Goal: Information Seeking & Learning: Learn about a topic

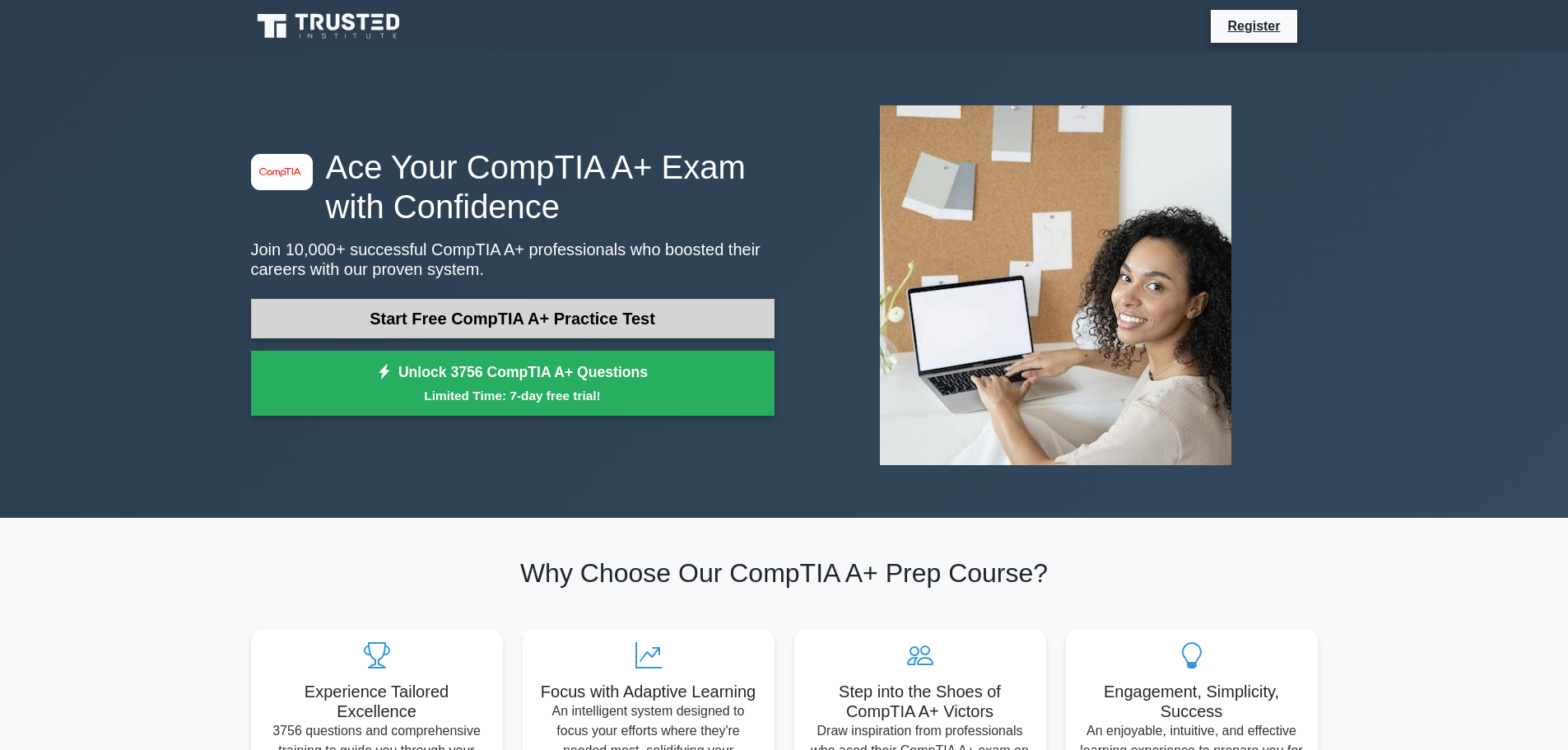
click at [495, 307] on link "Start Free CompTIA A+ Practice Test" at bounding box center [512, 318] width 524 height 40
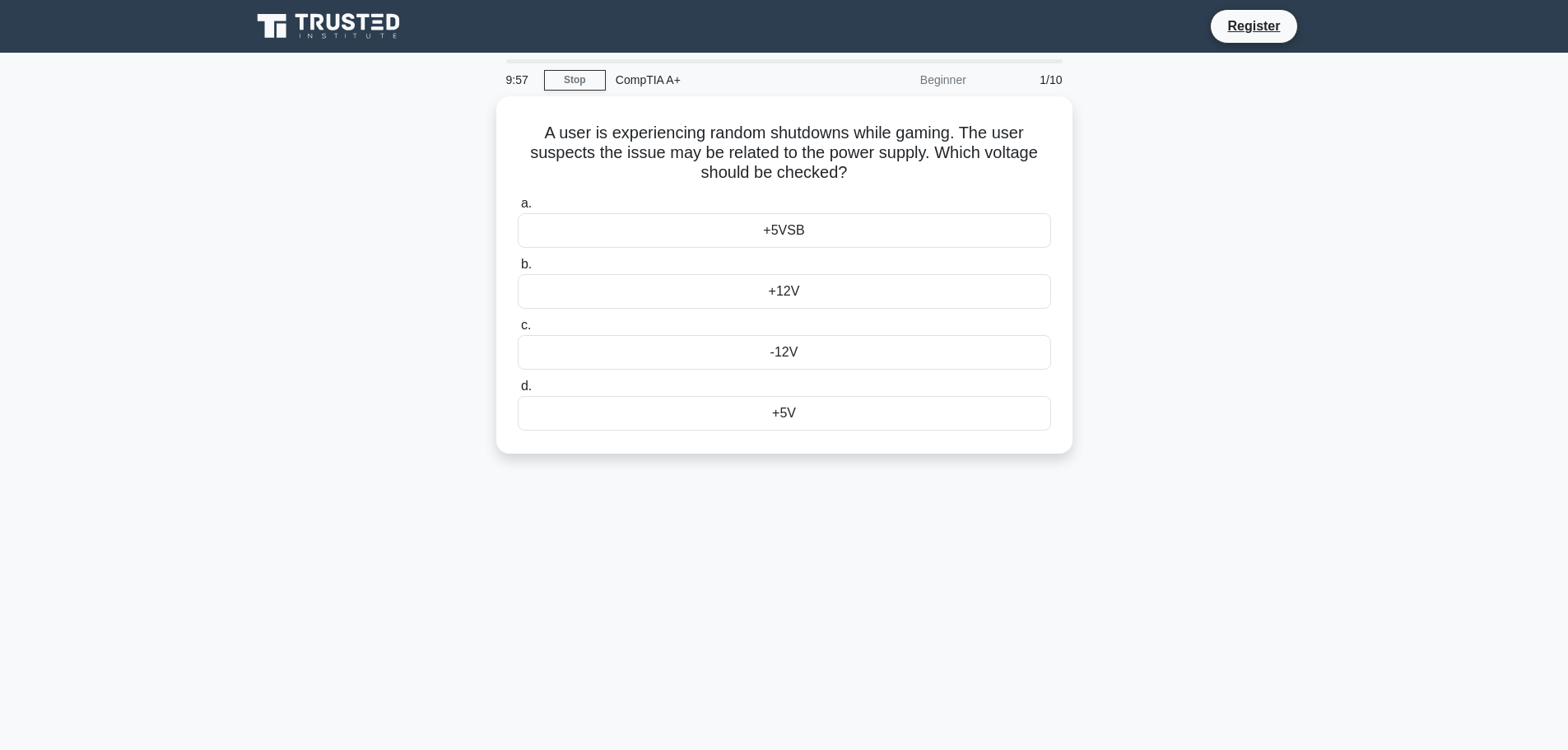
drag, startPoint x: 1191, startPoint y: 456, endPoint x: 1267, endPoint y: 592, distance: 155.8
click at [1267, 592] on div "9:57 Stop CompTIA A+ Beginner 1/10 A user is experiencing random shutdowns whil…" at bounding box center [784, 471] width 1086 height 823
click at [1404, 572] on main "9:56 Stop CompTIA A+ Beginner 1/10 A user is experiencing random shutdowns whil…" at bounding box center [784, 471] width 1568 height 837
click at [771, 288] on div "+12V" at bounding box center [784, 287] width 533 height 34
click at [517, 266] on input "b. +12V" at bounding box center [517, 261] width 0 height 11
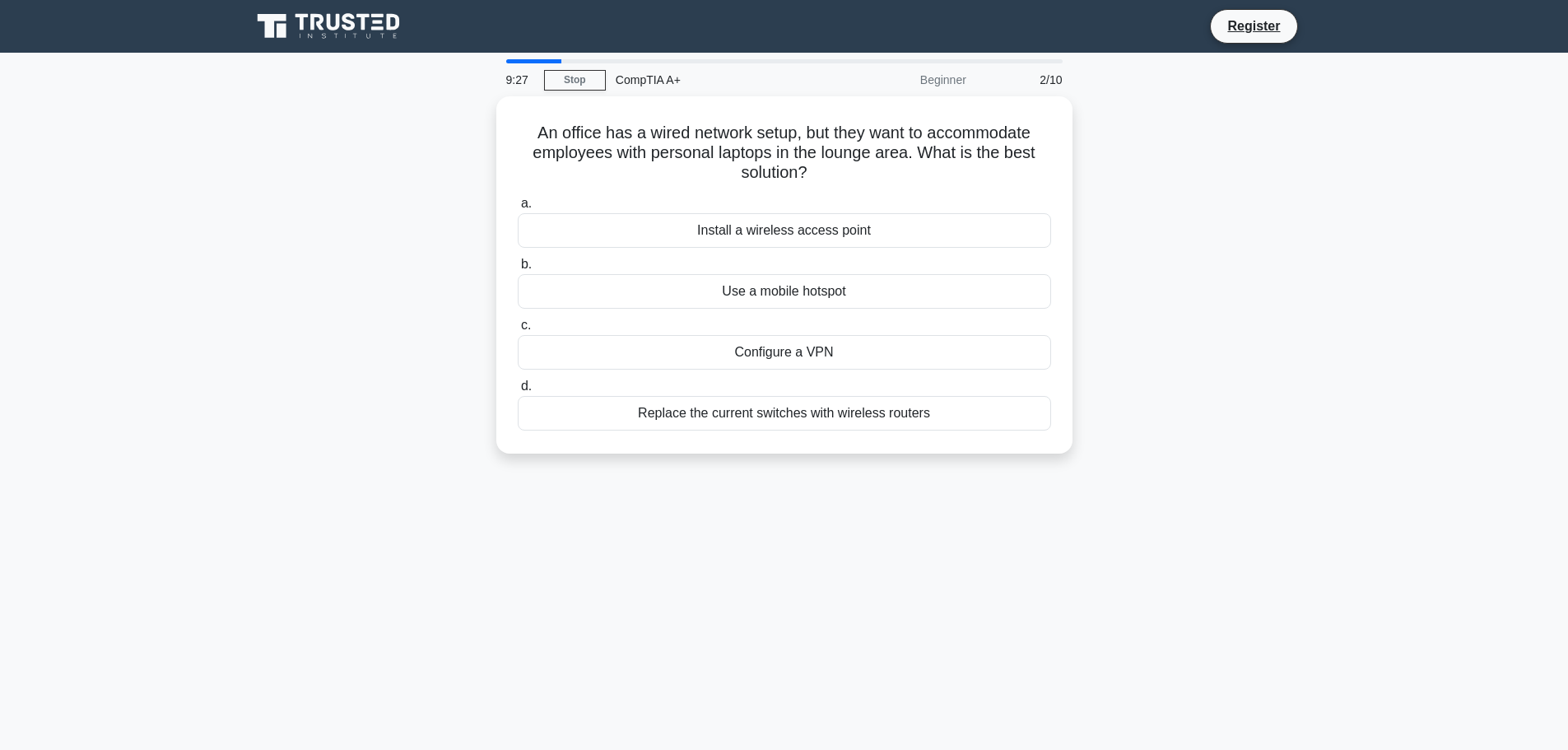
click at [1206, 549] on div "9:27 Stop CompTIA A+ Beginner 2/10 An office has a wired network setup, but the…" at bounding box center [784, 471] width 1086 height 823
click at [852, 232] on div "Install a wireless access point" at bounding box center [784, 226] width 533 height 34
click at [517, 205] on input "a. Install a wireless access point" at bounding box center [517, 200] width 0 height 11
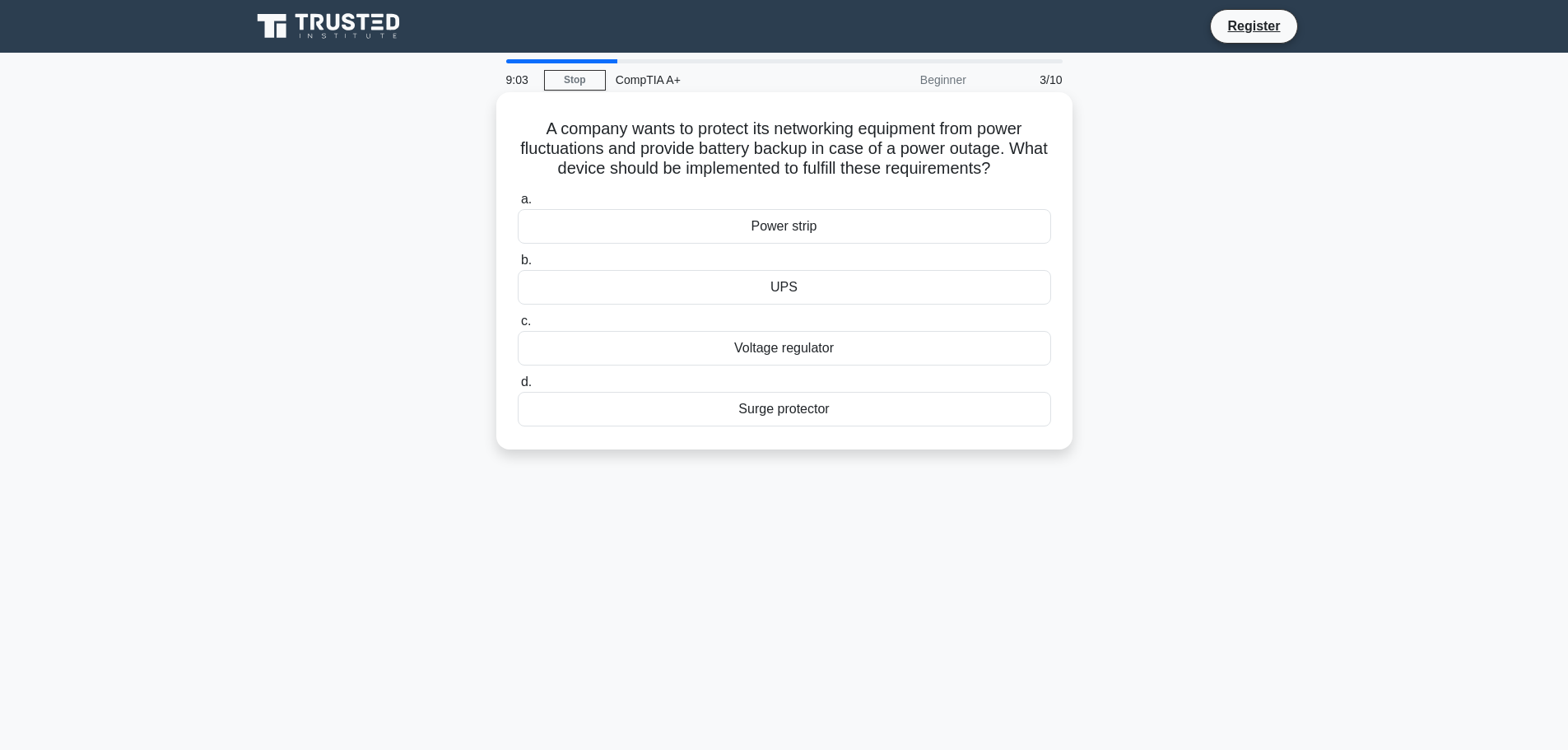
click at [841, 286] on div "UPS" at bounding box center [784, 287] width 533 height 34
click at [517, 266] on input "b. UPS" at bounding box center [517, 261] width 0 height 11
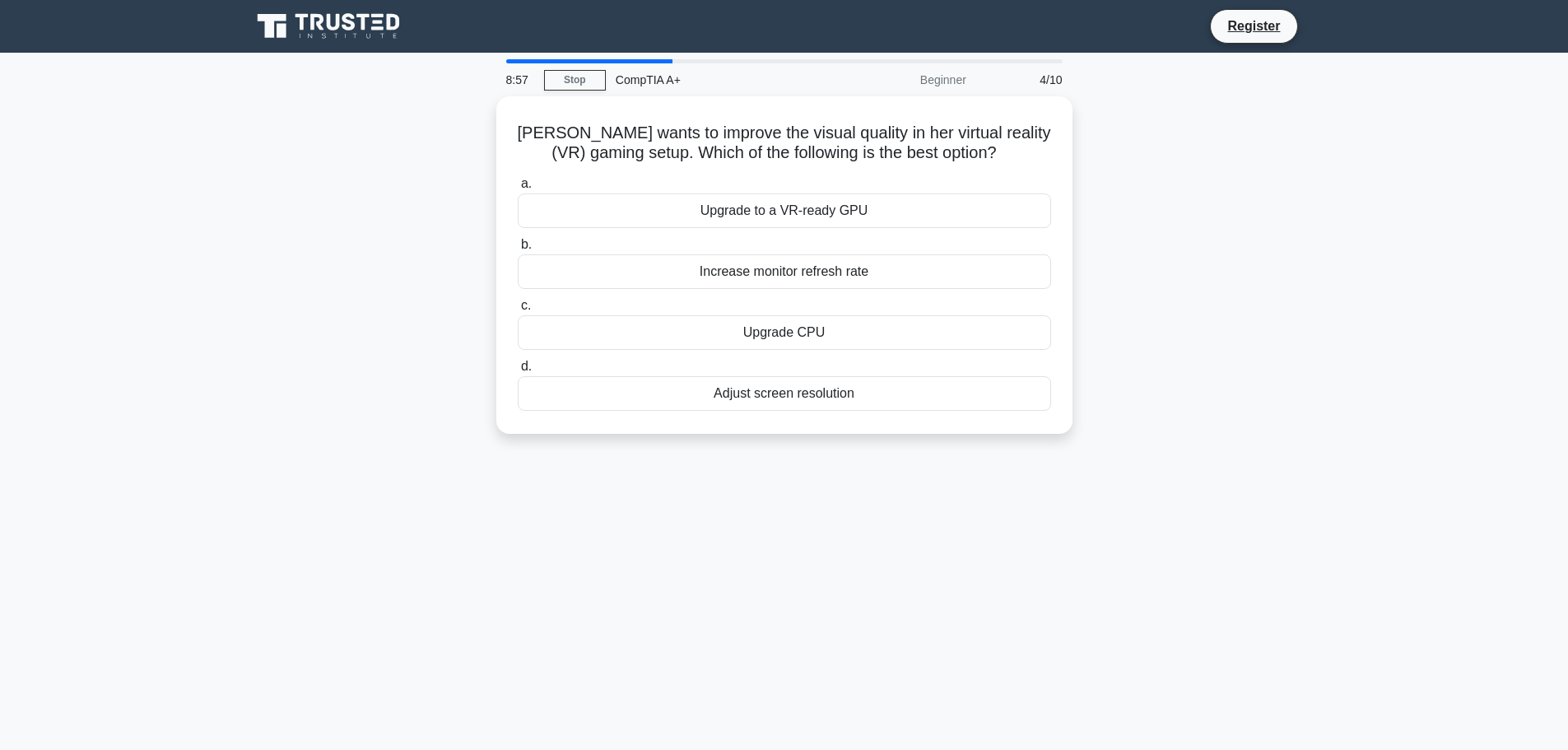
click at [1176, 458] on div "8:57 Stop CompTIA A+ Beginner 4/10 [PERSON_NAME] wants to improve the visual qu…" at bounding box center [784, 471] width 1086 height 823
click at [873, 208] on div "Upgrade to a VR-ready GPU" at bounding box center [784, 206] width 533 height 34
click at [517, 186] on input "a. Upgrade to a VR-ready GPU" at bounding box center [517, 180] width 0 height 11
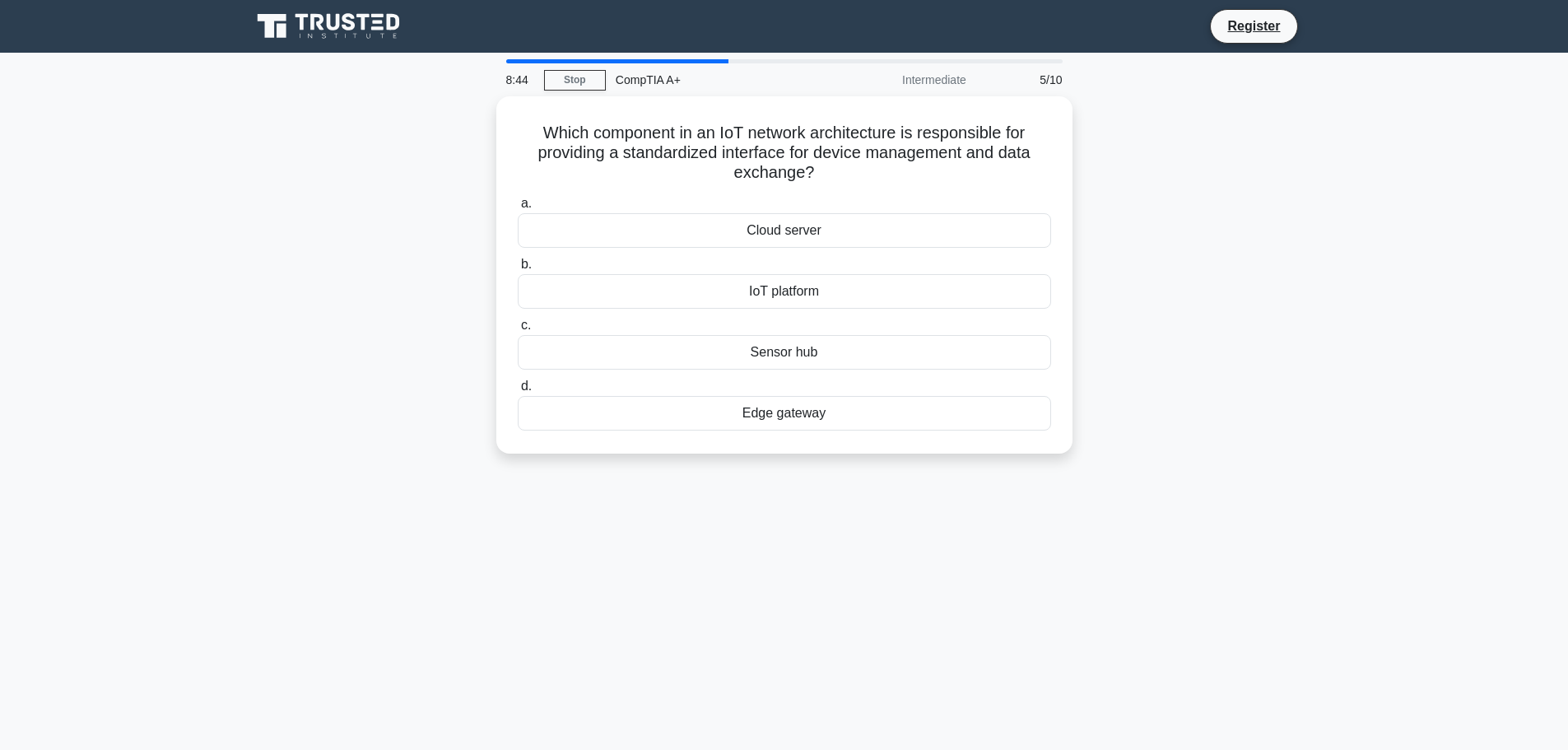
click at [1374, 511] on main "8:44 Stop CompTIA A+ Intermediate 5/10 Which component in an IoT network archit…" at bounding box center [784, 471] width 1568 height 837
drag, startPoint x: 1369, startPoint y: 504, endPoint x: 1321, endPoint y: 545, distance: 63.1
click at [1321, 545] on div "8:43 Stop CompTIA A+ Intermediate 5/10 Which component in an IoT network archit…" at bounding box center [784, 471] width 1086 height 823
click at [1333, 406] on main "8:21 Stop CompTIA A+ Intermediate 5/10 Which component in an IoT network archit…" at bounding box center [784, 471] width 1568 height 837
click at [1154, 208] on div "Which component in an IoT network architecture is responsible for providing a s…" at bounding box center [784, 284] width 1086 height 377
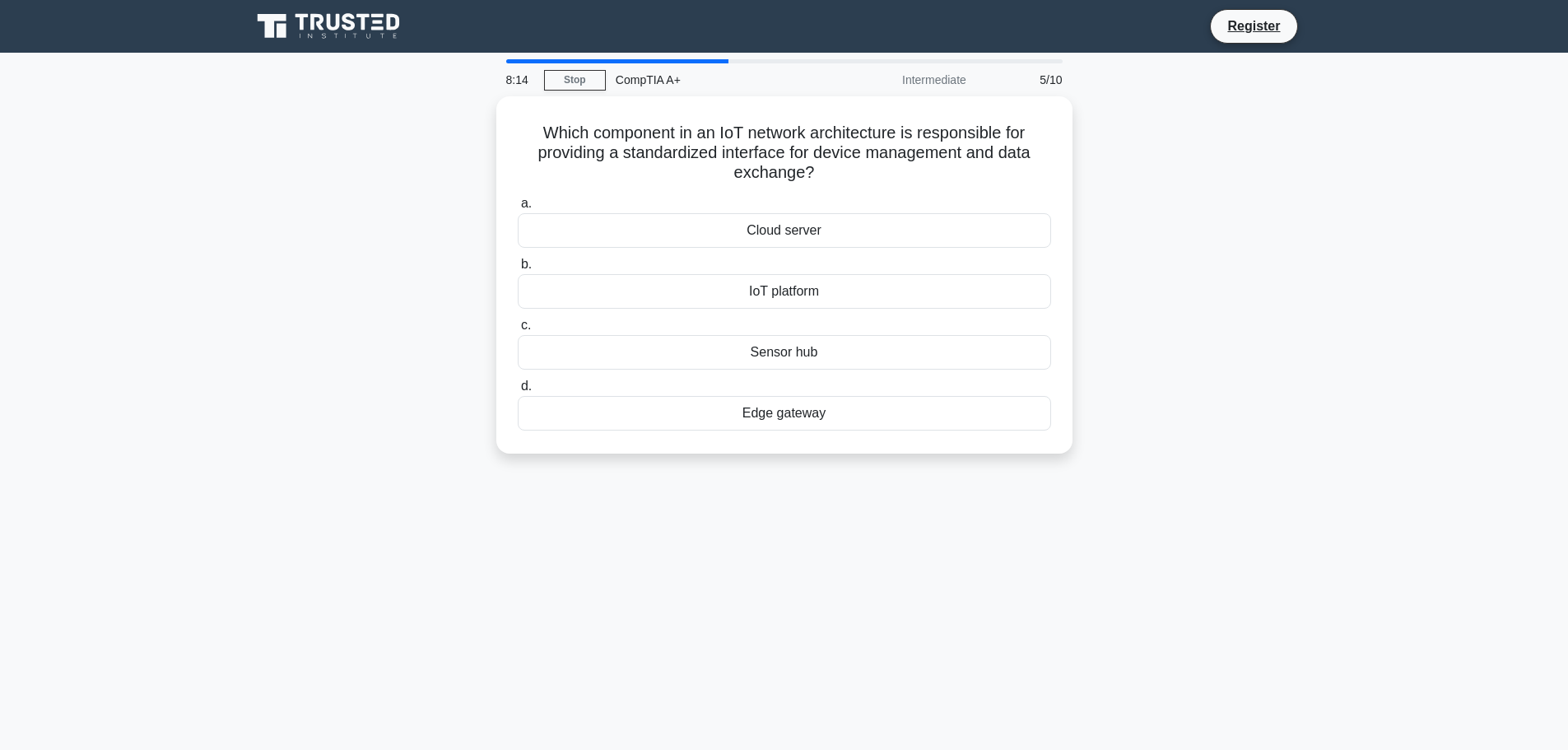
click at [1304, 248] on div "Which component in an IoT network architecture is responsible for providing a s…" at bounding box center [784, 284] width 1086 height 377
click at [1255, 424] on div "Which component in an IoT network architecture is responsible for providing a s…" at bounding box center [784, 284] width 1086 height 377
click at [1189, 192] on div "Which component in an IoT network architecture is responsible for providing a s…" at bounding box center [784, 284] width 1086 height 377
click at [785, 292] on div "IoT platform" at bounding box center [784, 287] width 533 height 34
click at [517, 266] on input "b. IoT platform" at bounding box center [517, 261] width 0 height 11
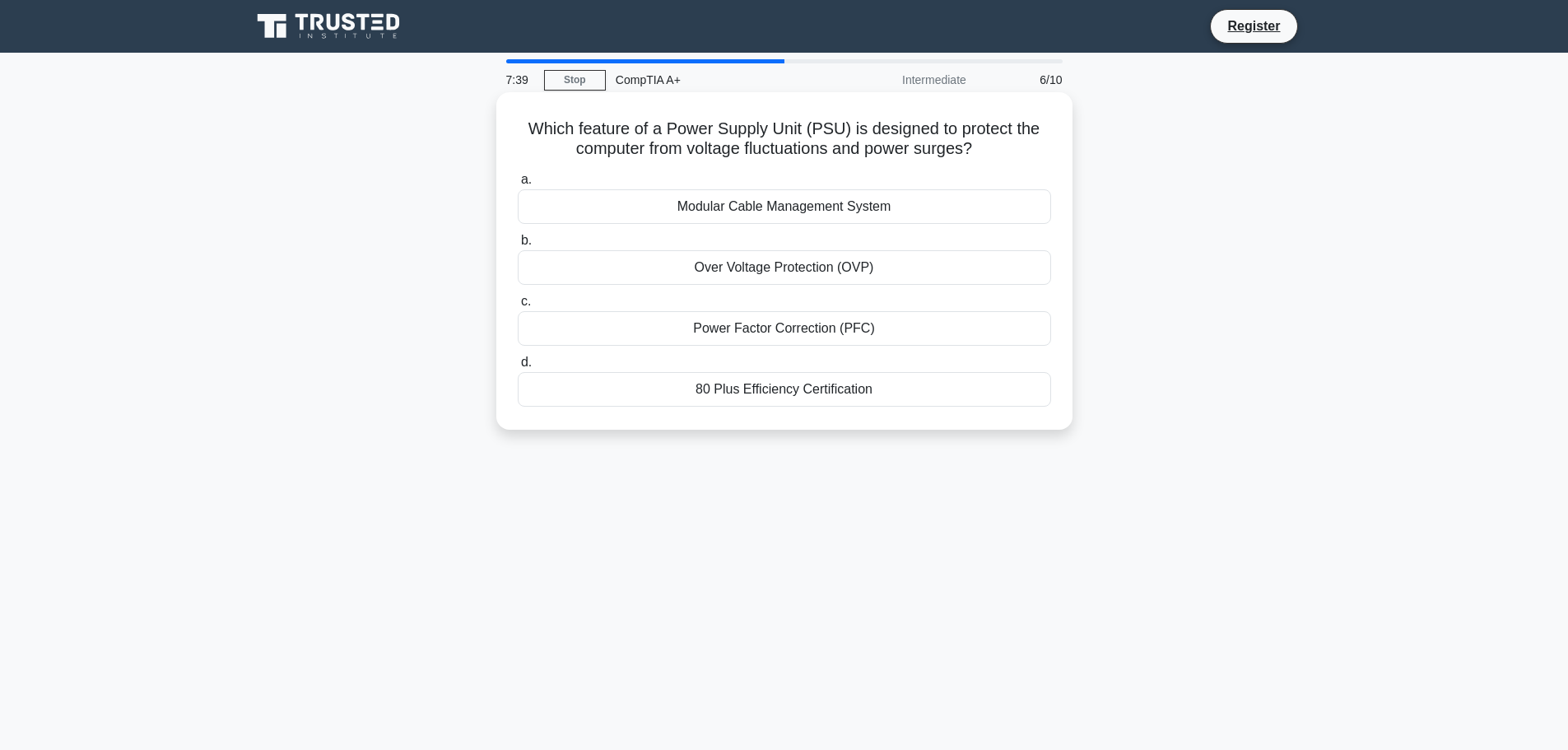
click at [883, 267] on div "Over Voltage Protection (OVP)" at bounding box center [784, 267] width 533 height 34
click at [517, 246] on input "b. Over Voltage Protection (OVP)" at bounding box center [517, 241] width 0 height 11
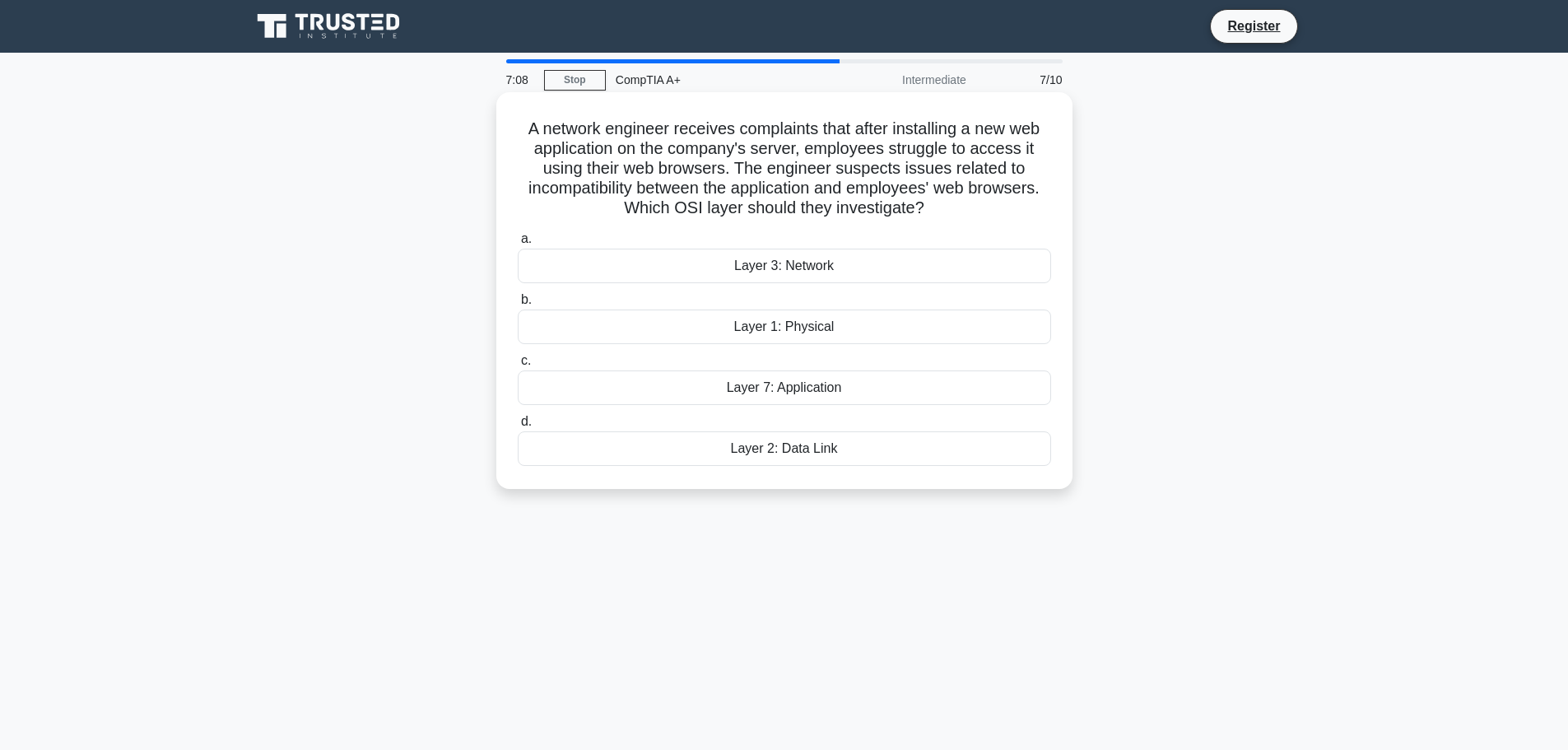
click at [814, 391] on div "Layer 7: Application" at bounding box center [784, 387] width 533 height 34
click at [517, 367] on input "c. Layer 7: Application" at bounding box center [517, 361] width 0 height 11
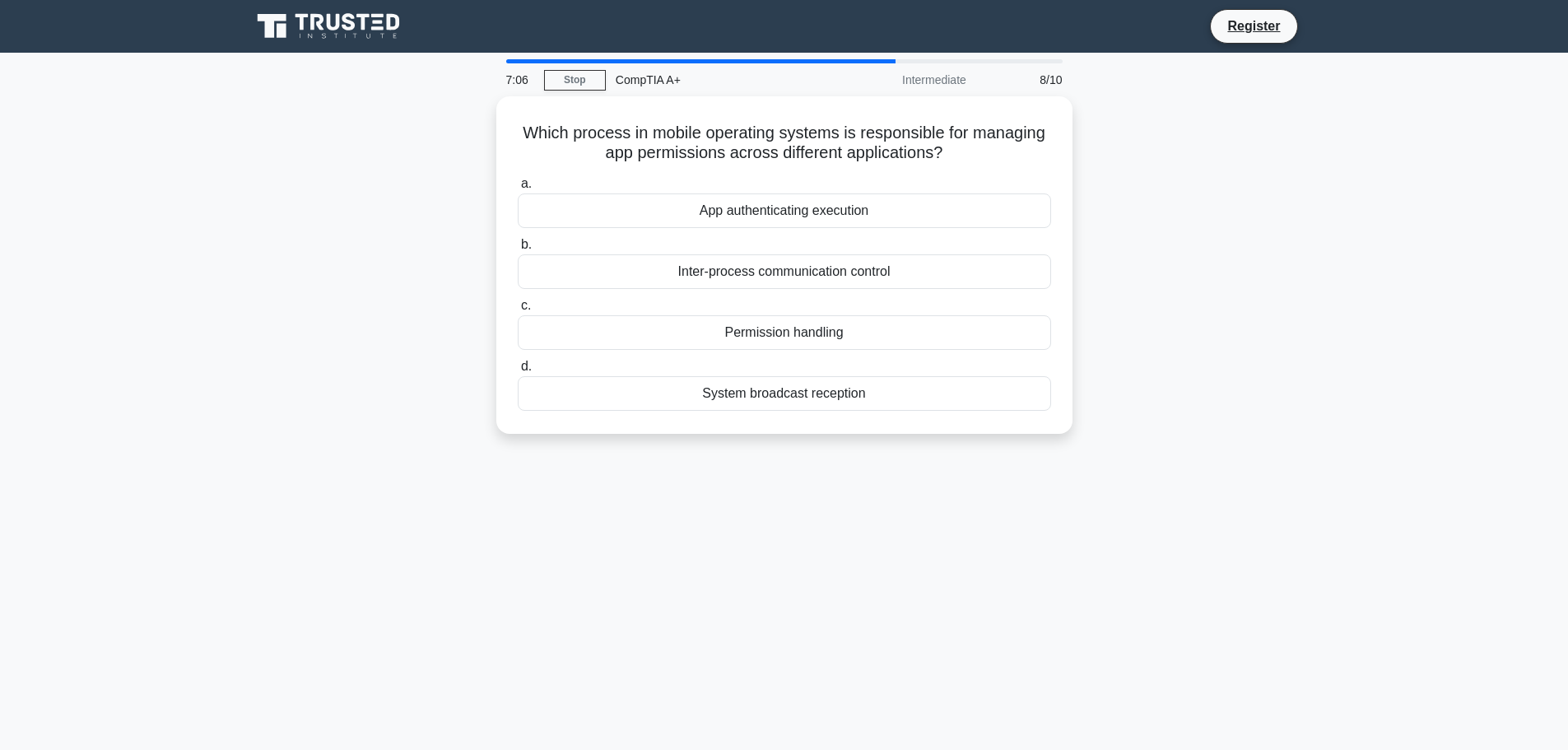
click at [1171, 430] on div "Which process in mobile operating systems is responsible for managing app permi…" at bounding box center [784, 275] width 1086 height 358
click at [1279, 383] on div "Which process in mobile operating systems is responsible for managing app permi…" at bounding box center [784, 275] width 1086 height 358
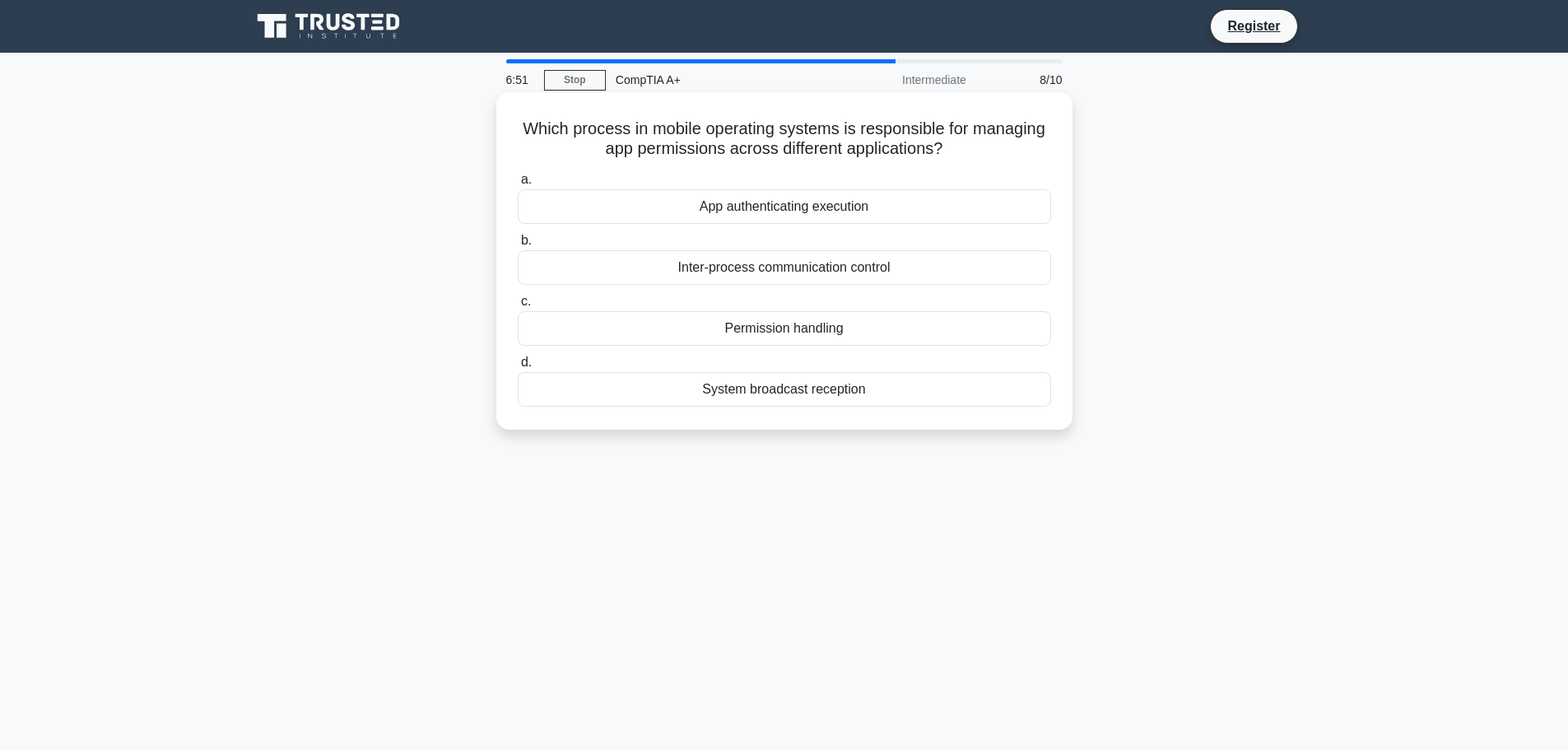
click at [929, 334] on div "Permission handling" at bounding box center [784, 328] width 533 height 34
click at [517, 307] on input "c. Permission handling" at bounding box center [517, 302] width 0 height 11
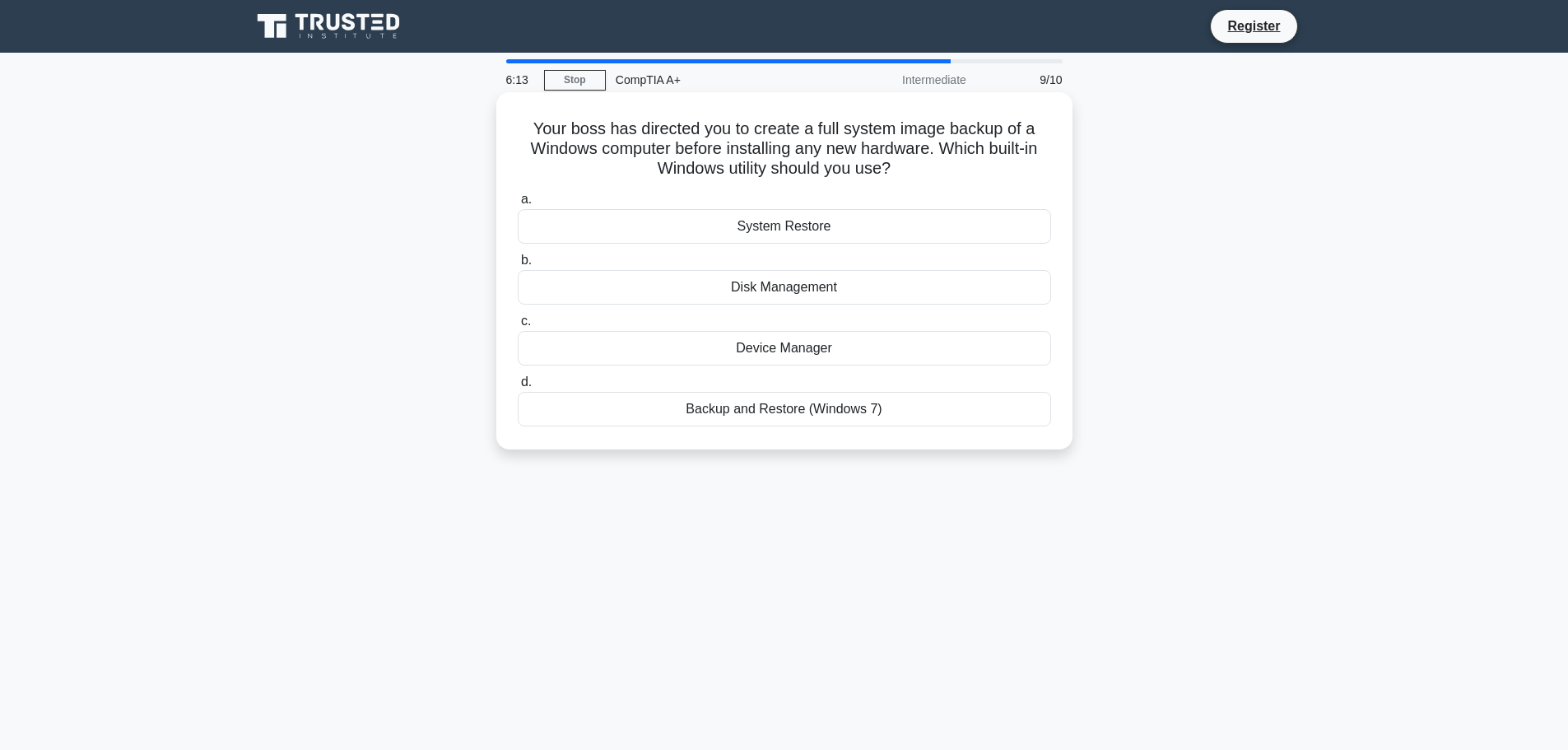
click at [769, 232] on div "System Restore" at bounding box center [784, 226] width 533 height 34
click at [517, 205] on input "a. System Restore" at bounding box center [517, 200] width 0 height 11
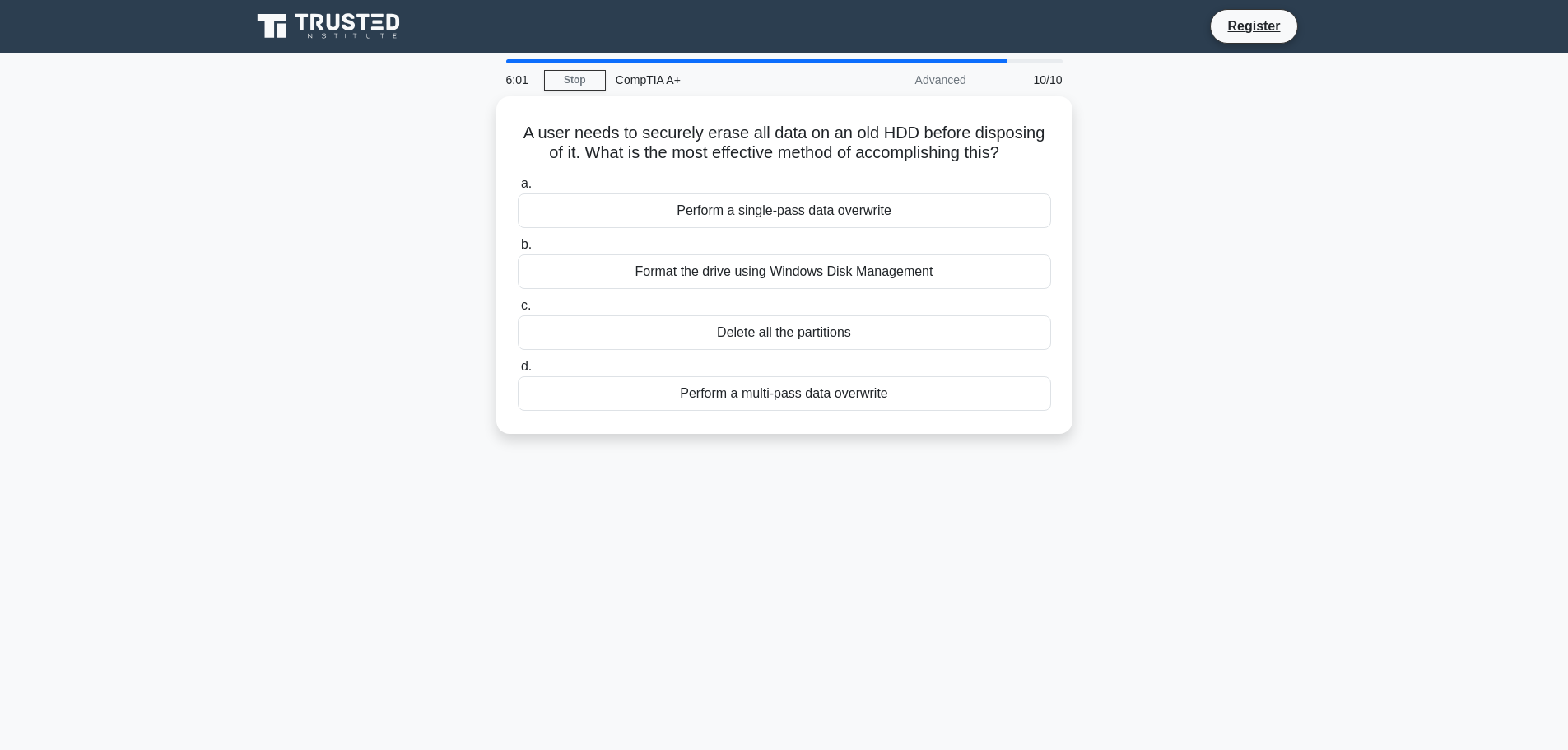
click at [1150, 504] on div "6:01 Stop CompTIA A+ Advanced 10/10 A user needs to securely erase all data on …" at bounding box center [784, 471] width 1086 height 823
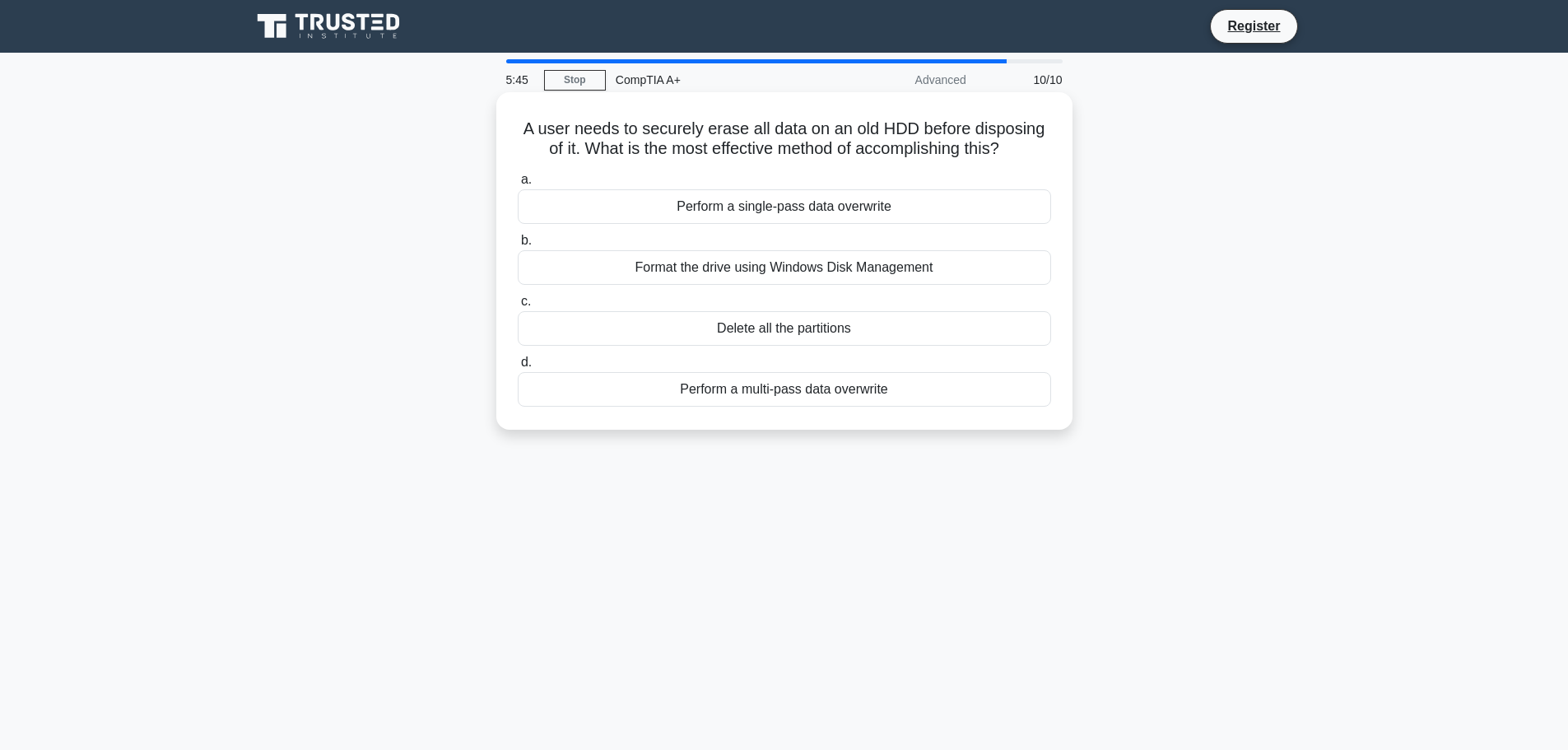
click at [936, 268] on div "Format the drive using Windows Disk Management" at bounding box center [784, 267] width 533 height 34
click at [517, 246] on input "b. Format the drive using Windows Disk Management" at bounding box center [517, 241] width 0 height 11
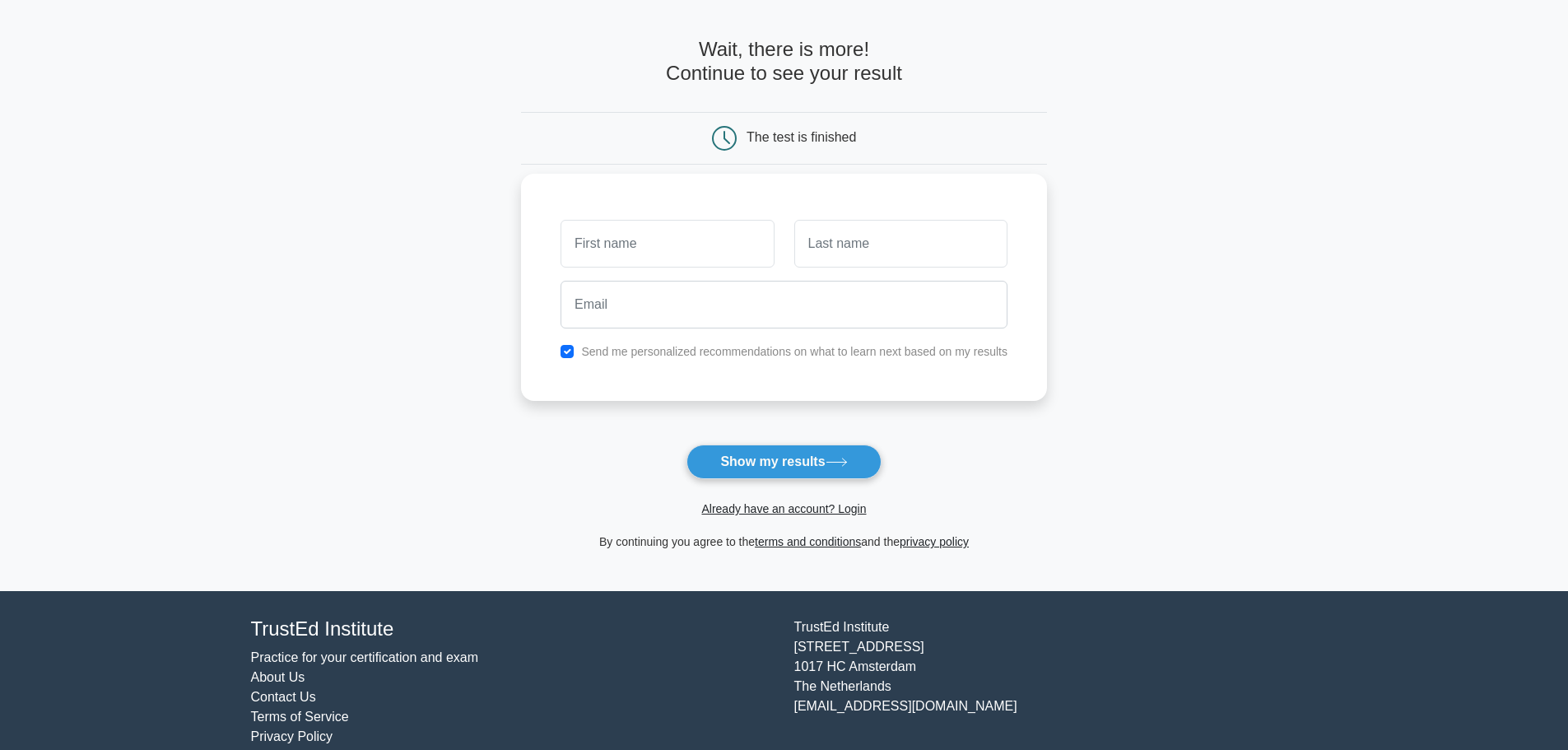
scroll to position [79, 0]
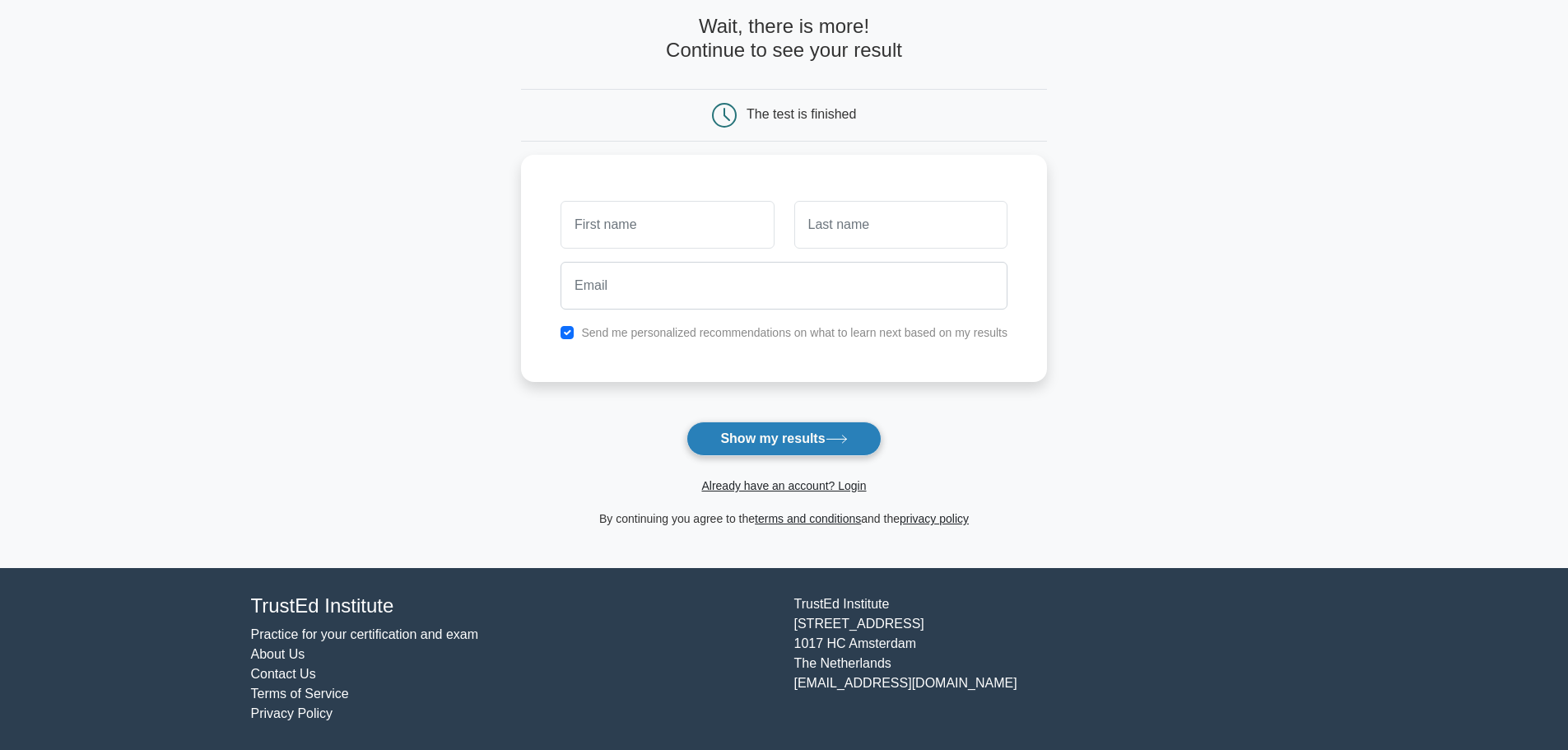
click at [838, 448] on button "Show my results" at bounding box center [783, 438] width 194 height 34
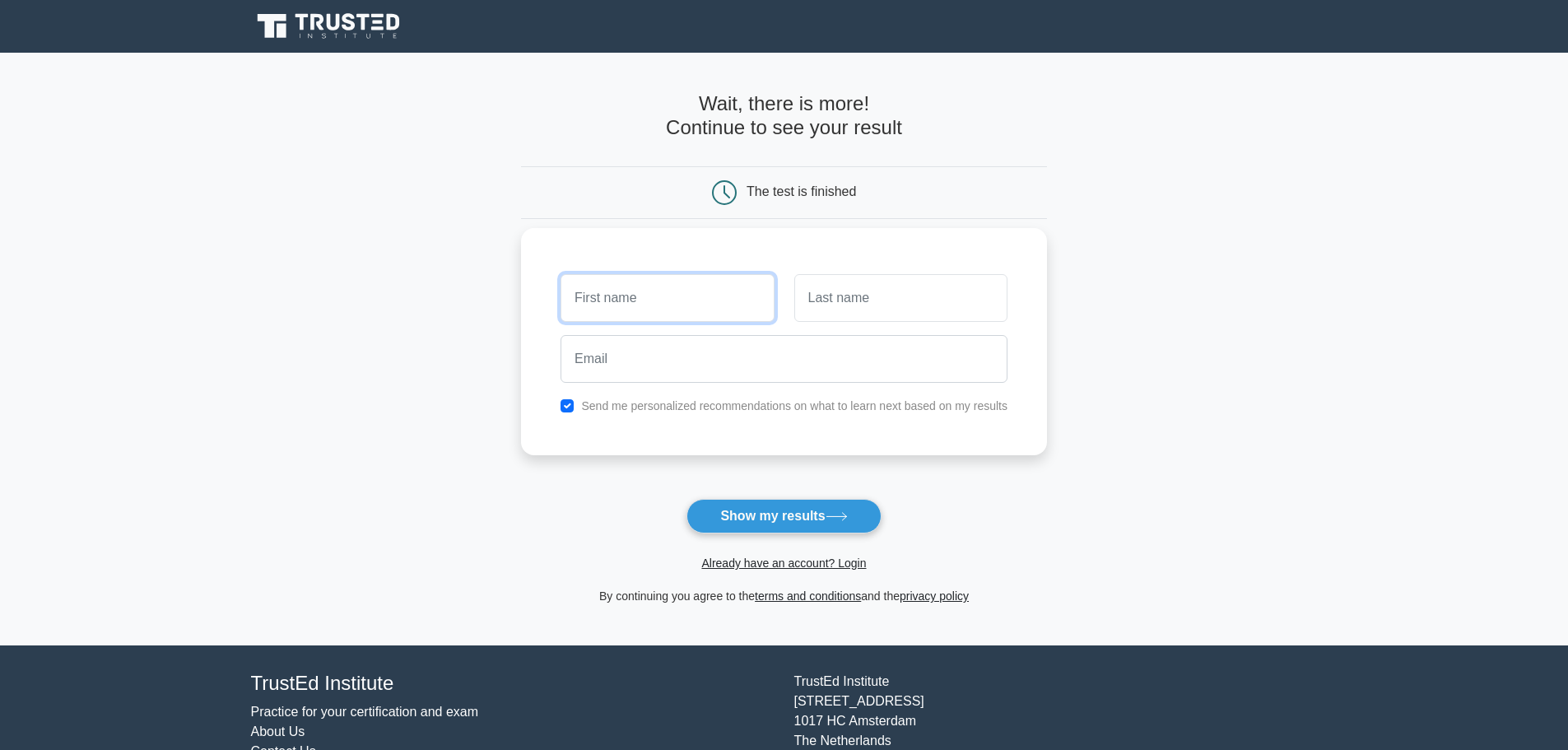
click at [676, 292] on input "text" at bounding box center [667, 298] width 213 height 48
type input "FWEQFWE"
click at [853, 310] on input "text" at bounding box center [900, 298] width 213 height 48
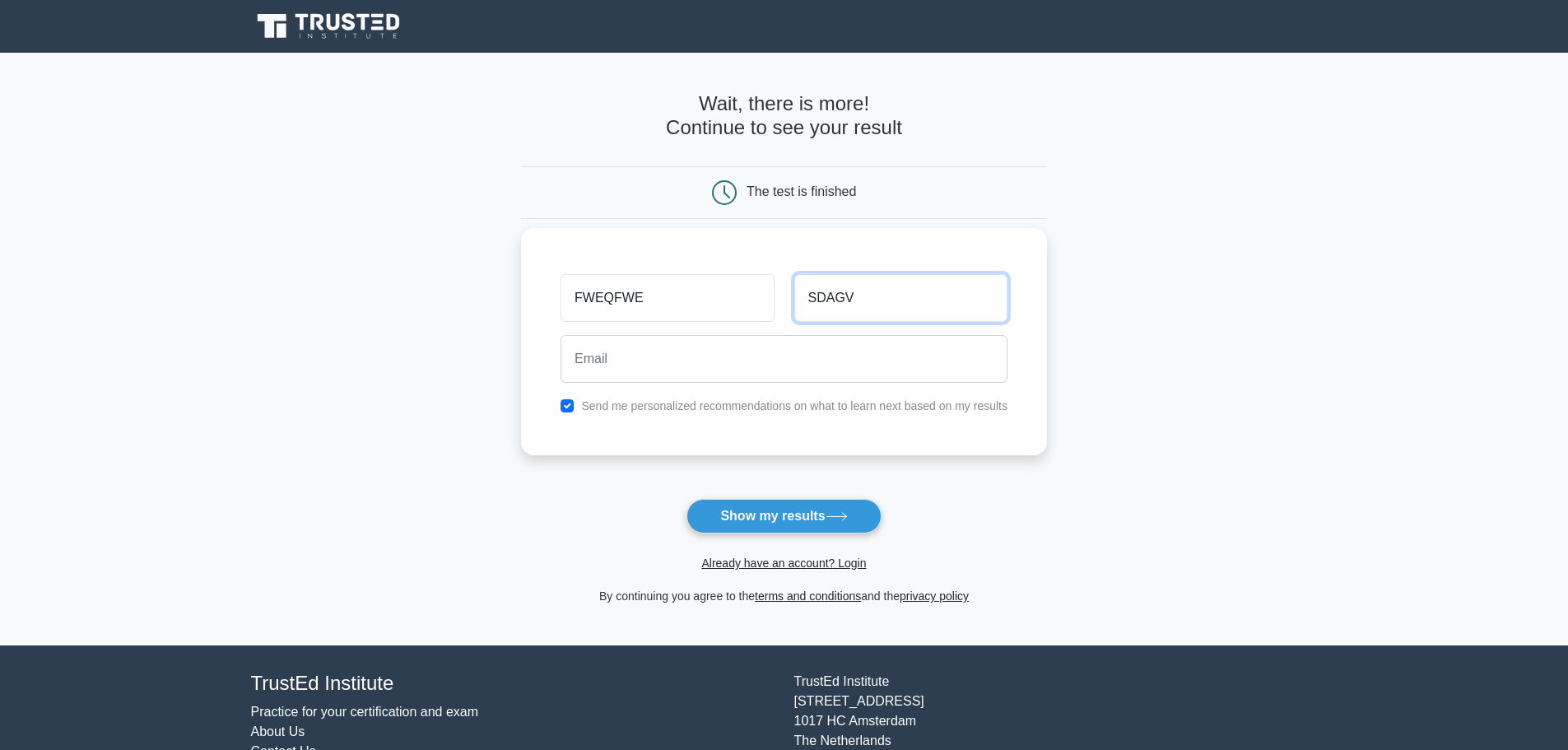
type input "SDAGV"
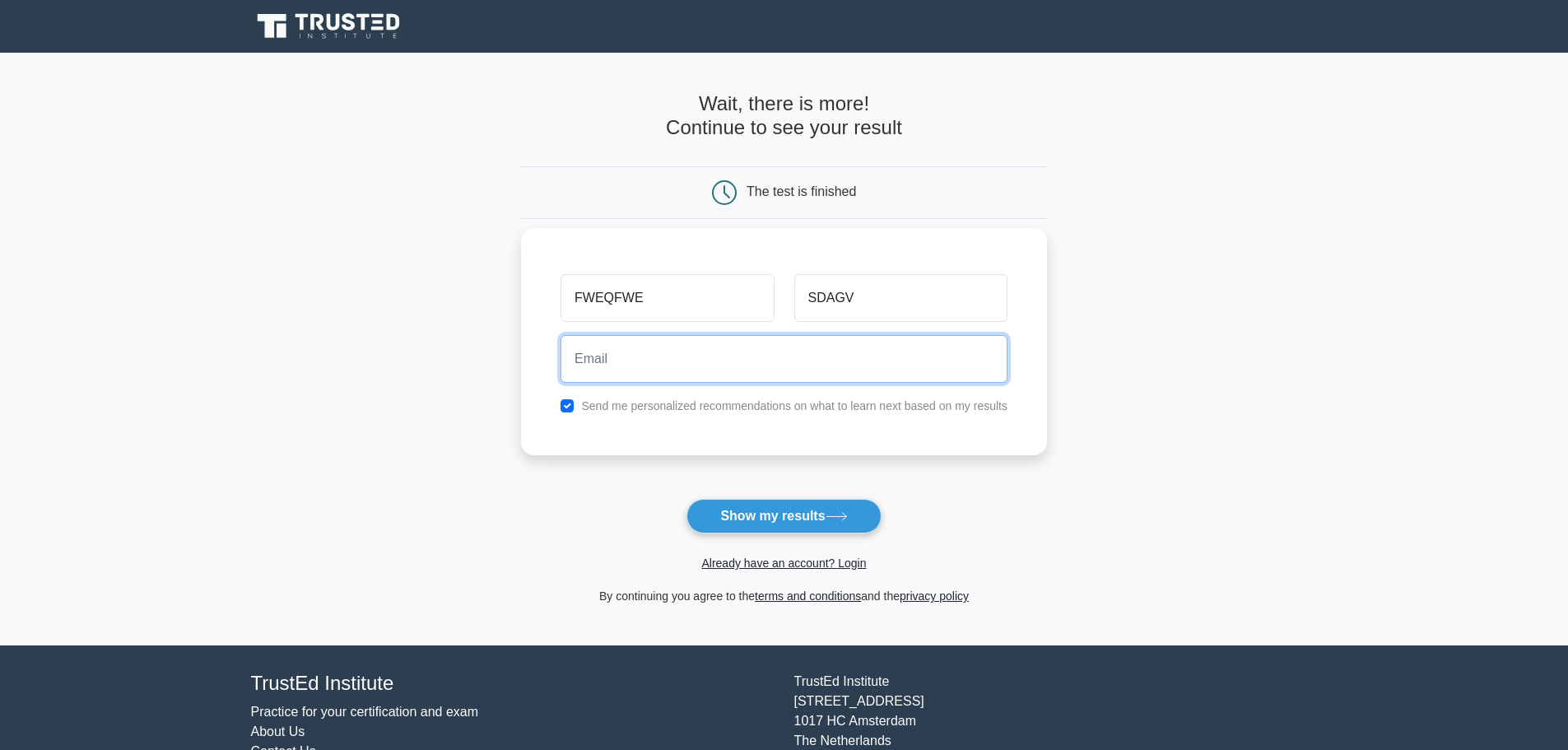
click at [765, 373] on input "email" at bounding box center [784, 359] width 447 height 48
type input "JHAEFVCWEQVCFDWEQA@gmail.com"
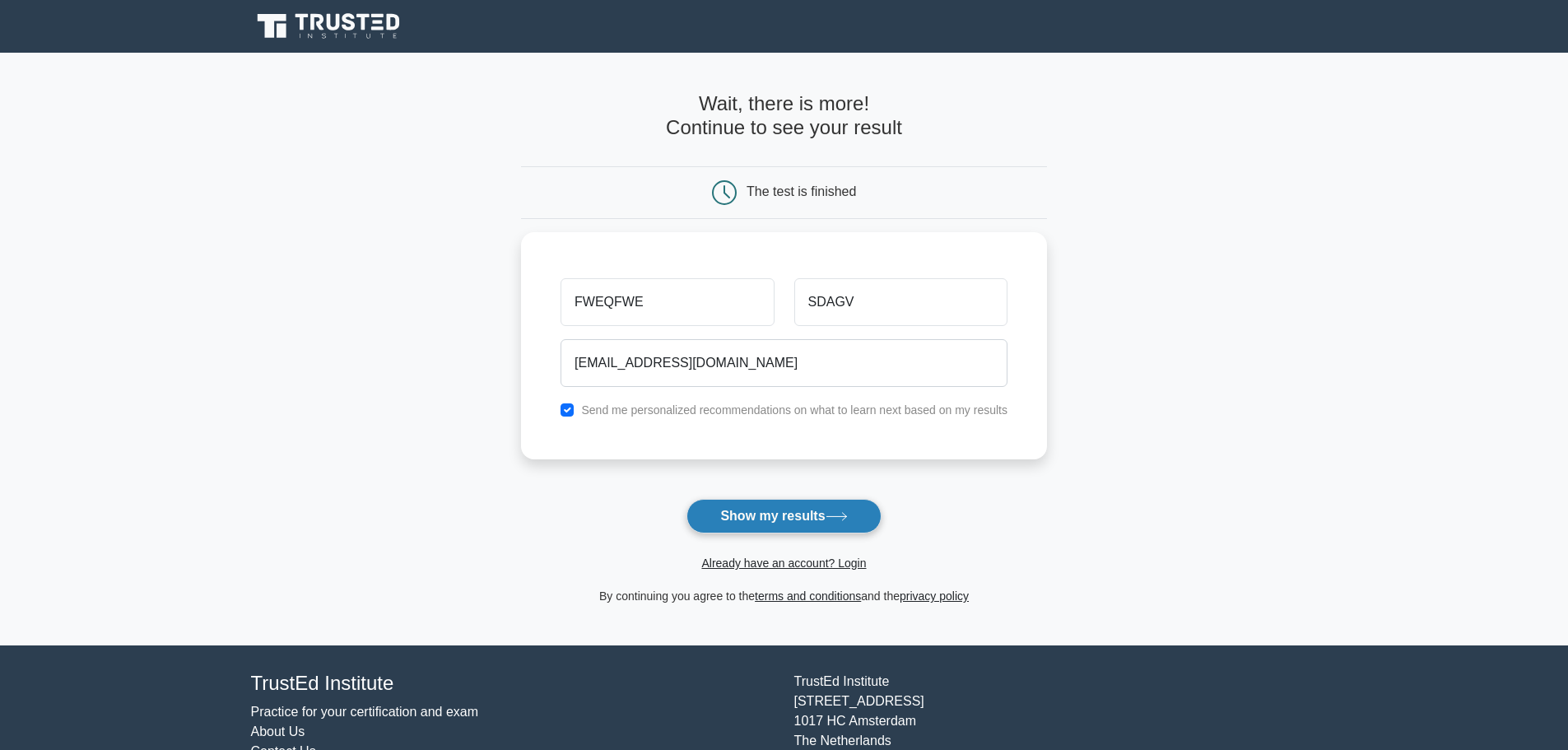
click at [796, 525] on button "Show my results" at bounding box center [783, 516] width 194 height 34
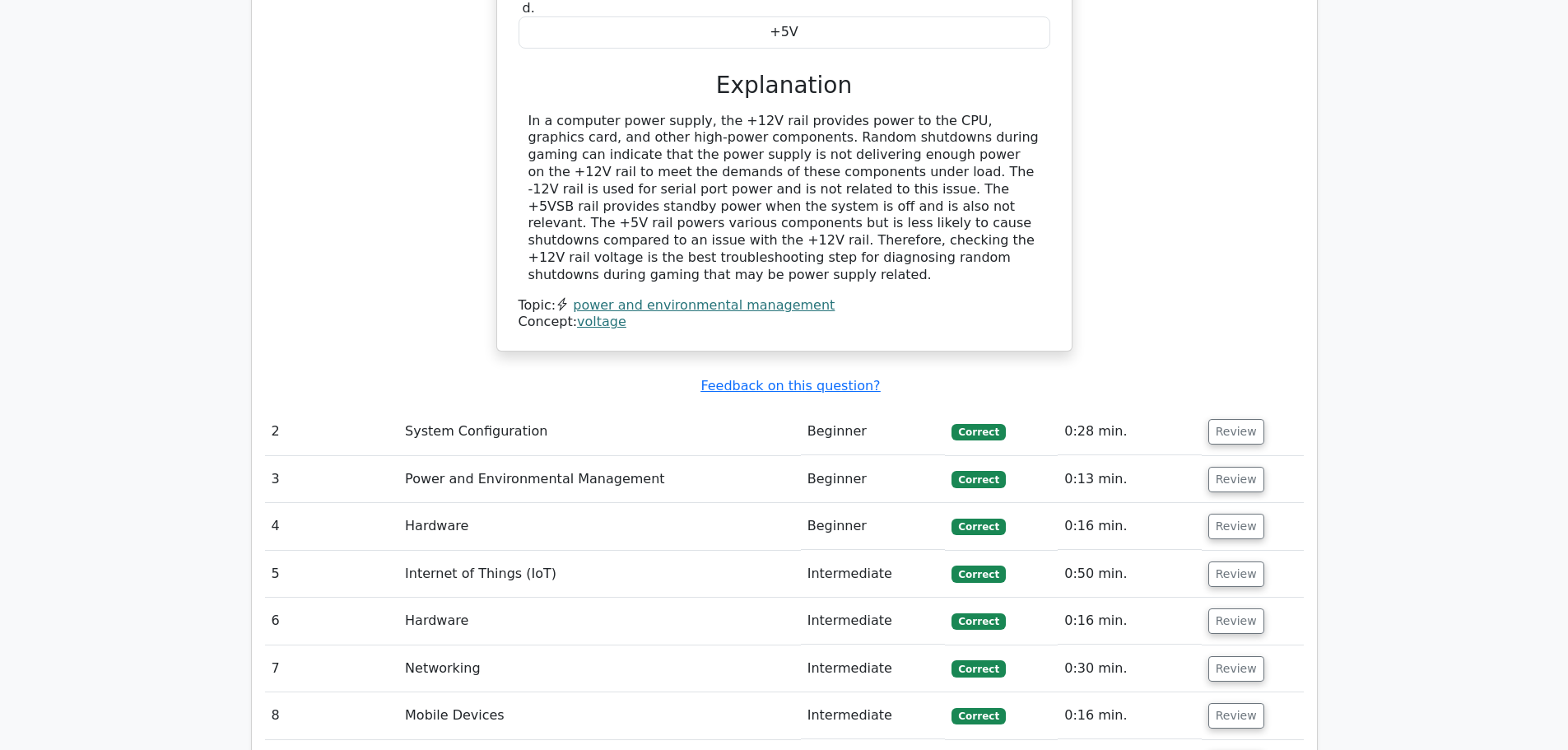
scroll to position [1812, 0]
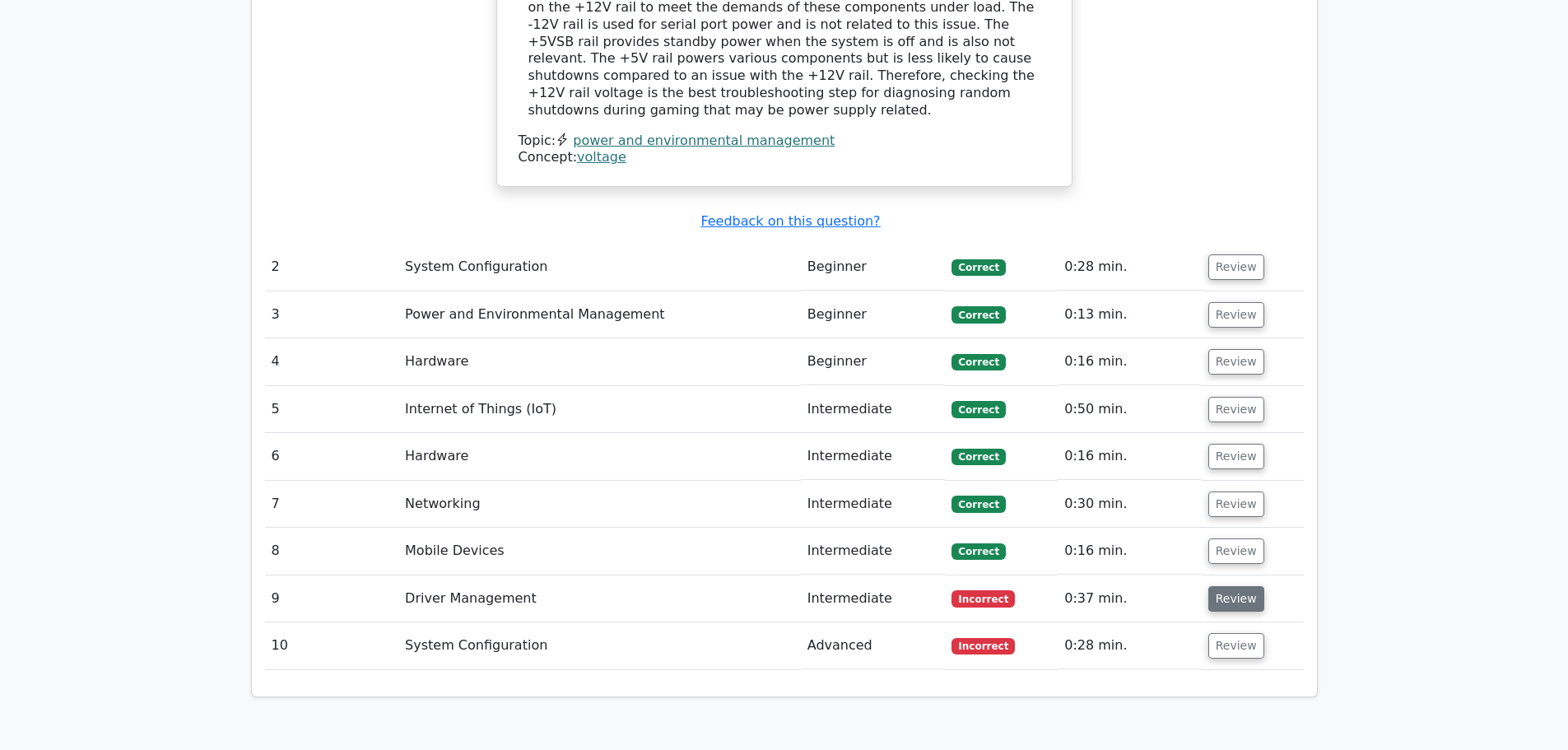
click at [1232, 587] on button "Review" at bounding box center [1235, 599] width 56 height 26
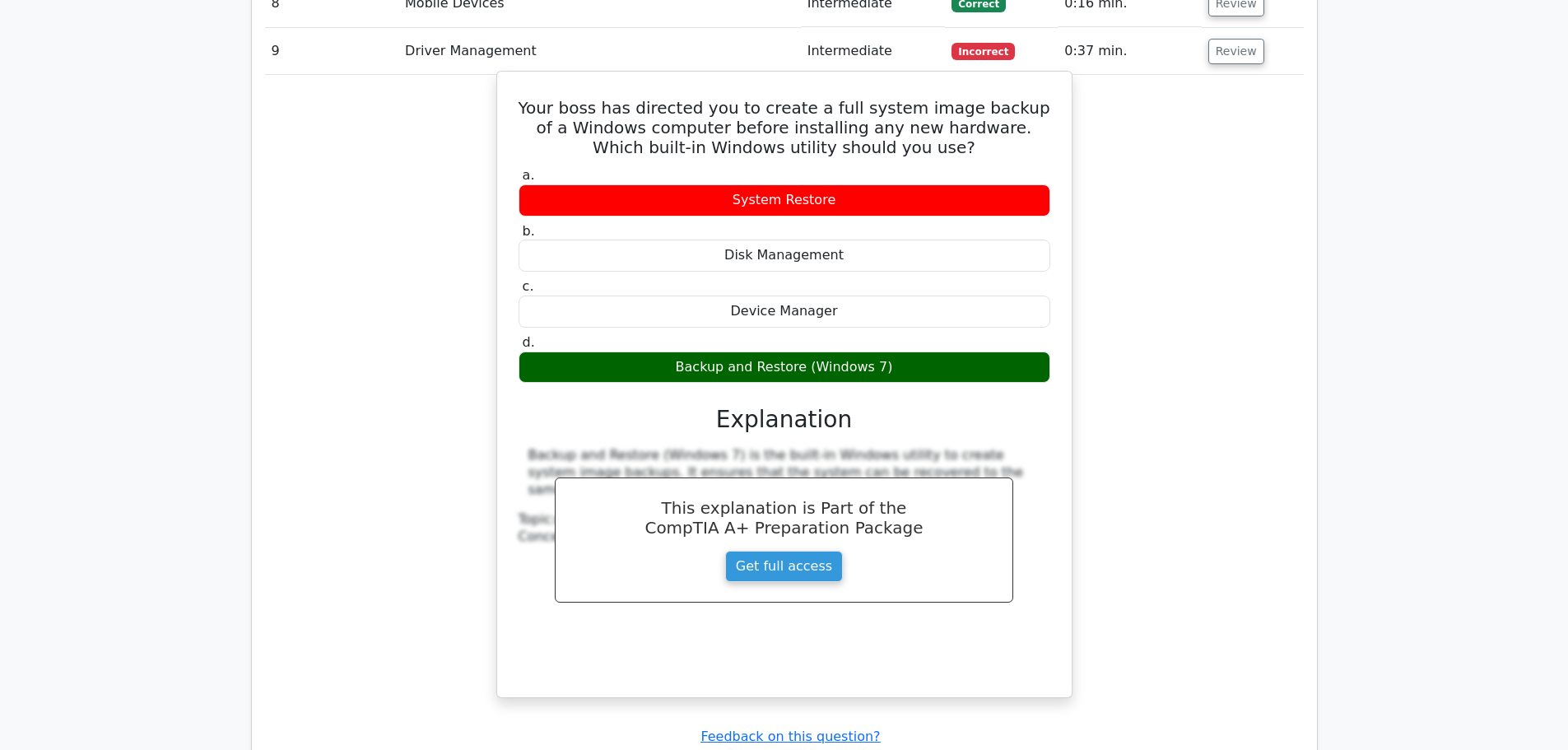
scroll to position [2388, 0]
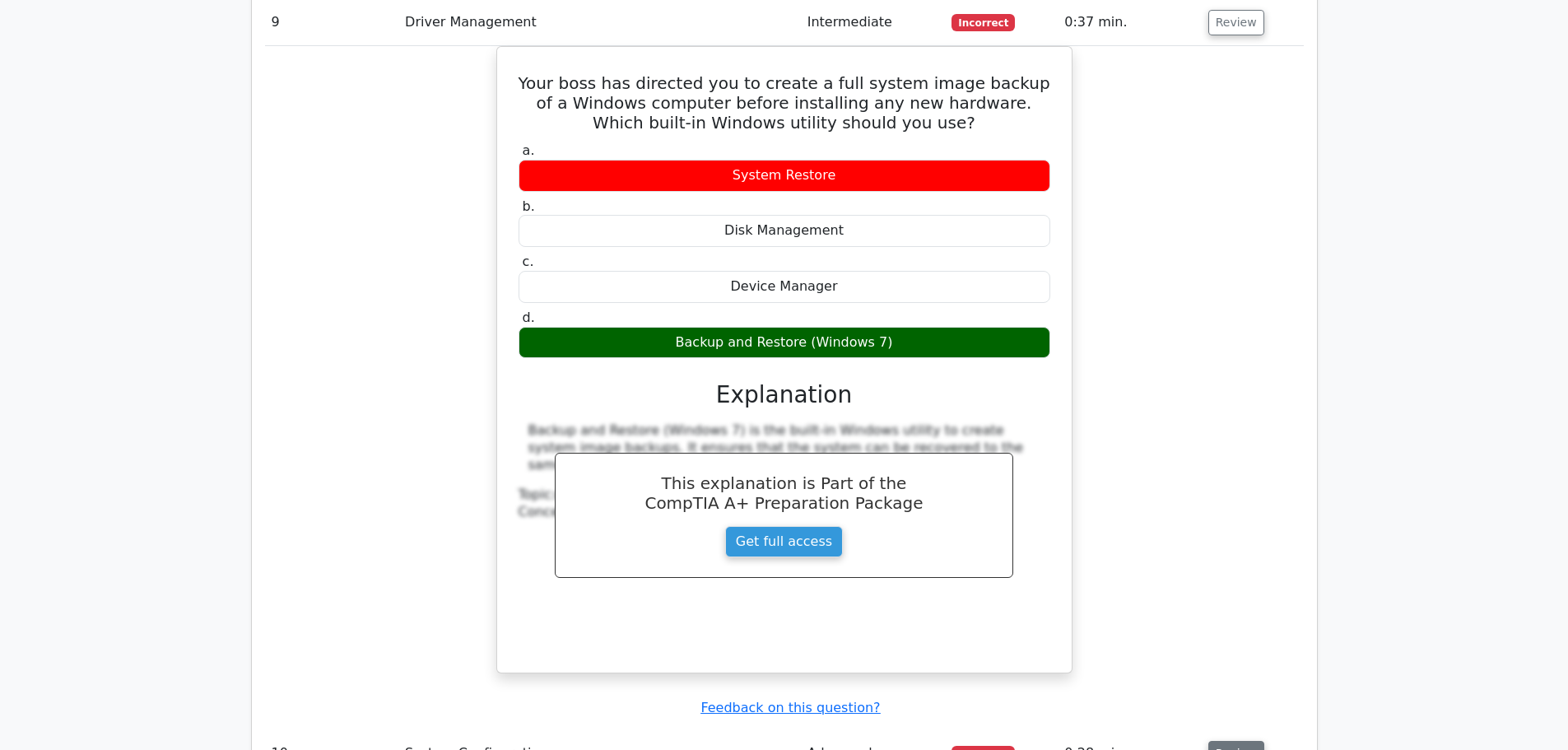
click at [1230, 741] on button "Review" at bounding box center [1235, 754] width 56 height 26
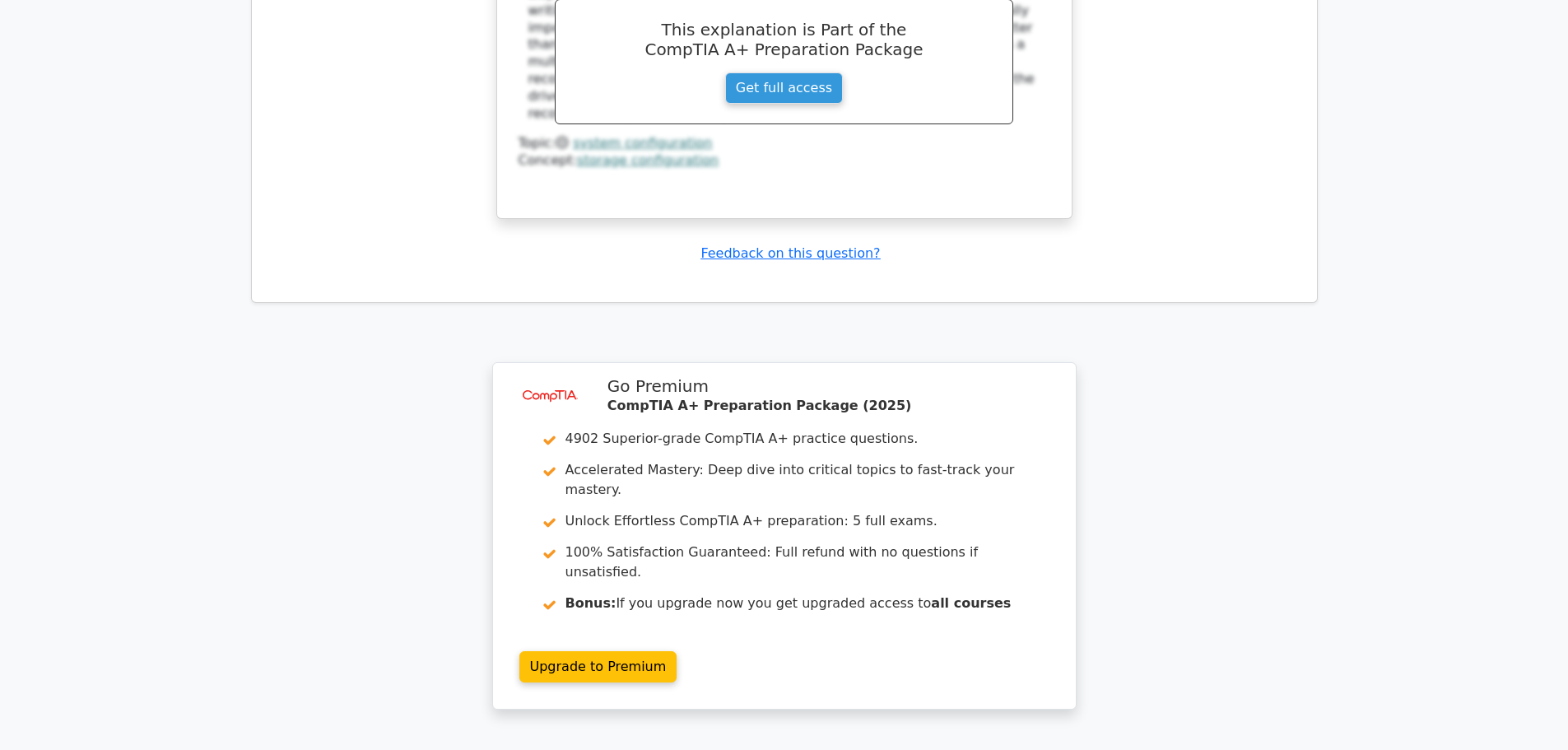
scroll to position [3623, 0]
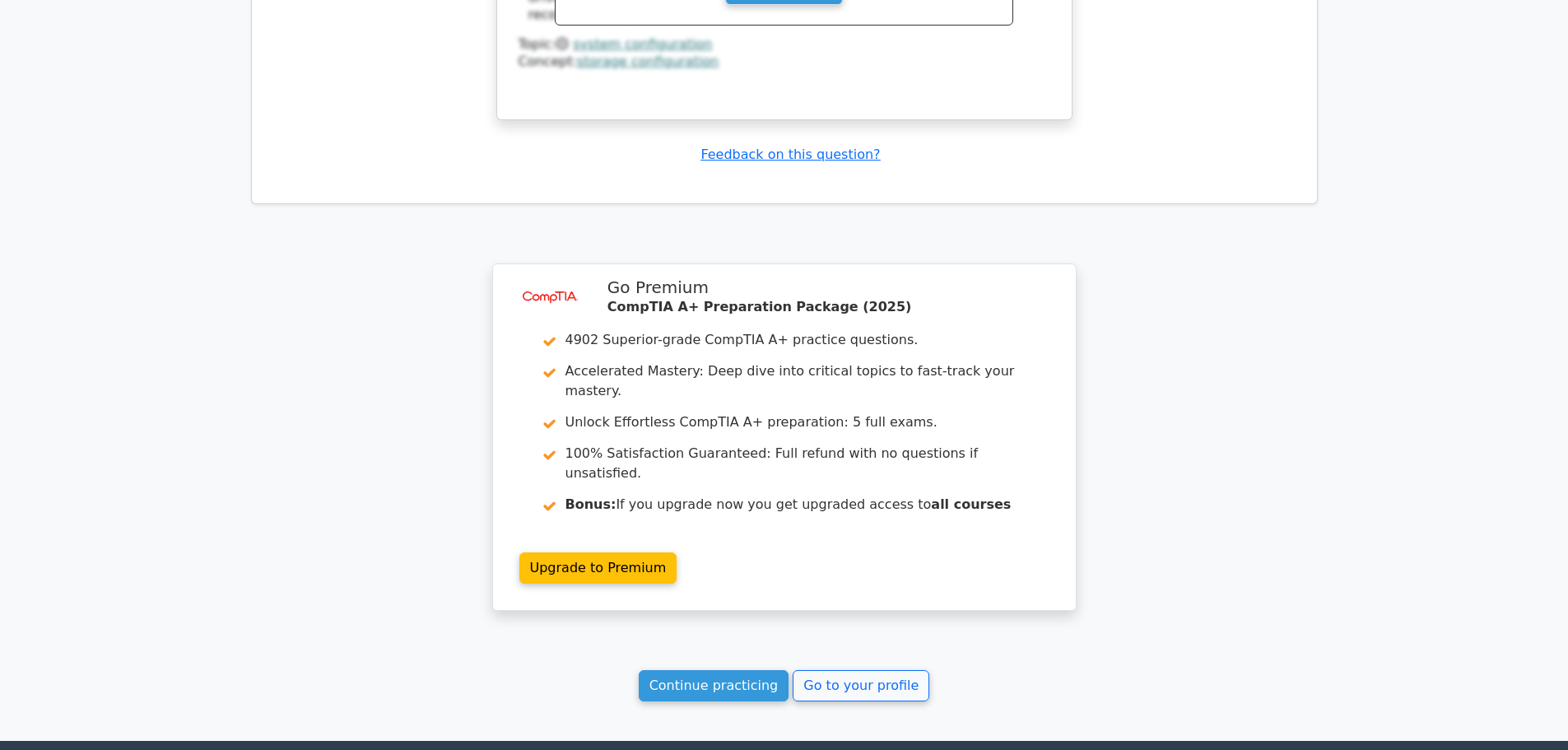
scroll to position [3705, 0]
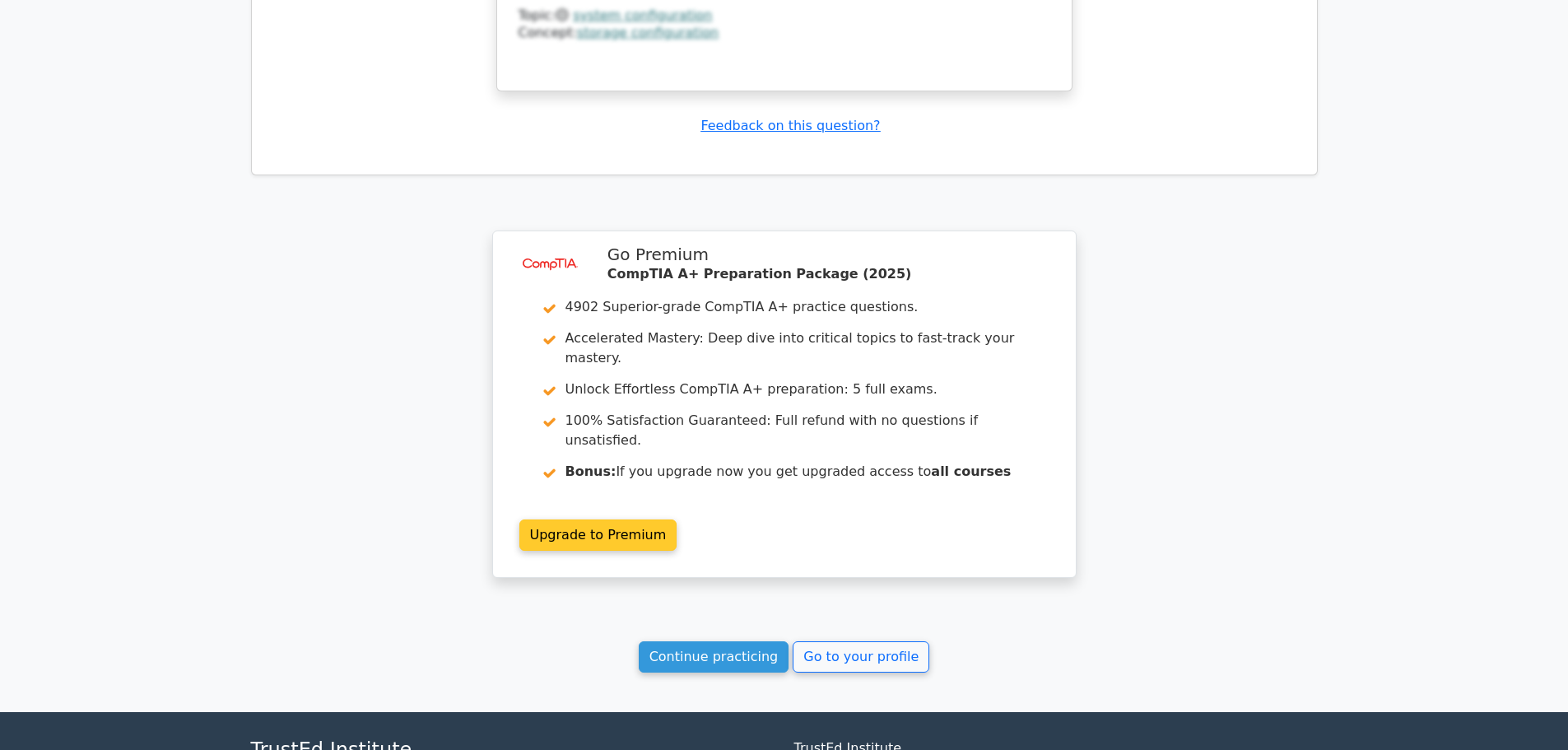
click at [599, 519] on link "Upgrade to Premium" at bounding box center [598, 534] width 158 height 31
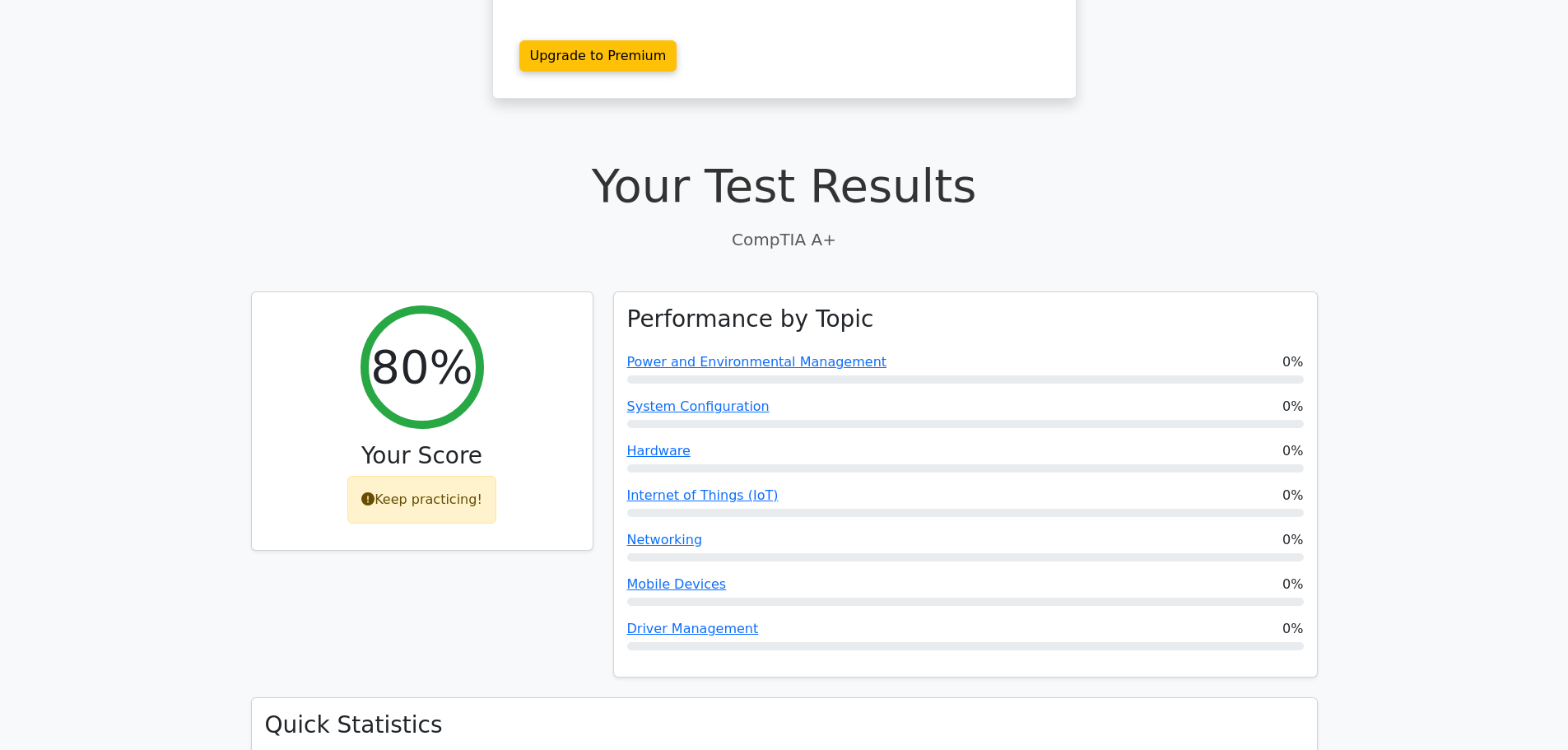
scroll to position [247, 0]
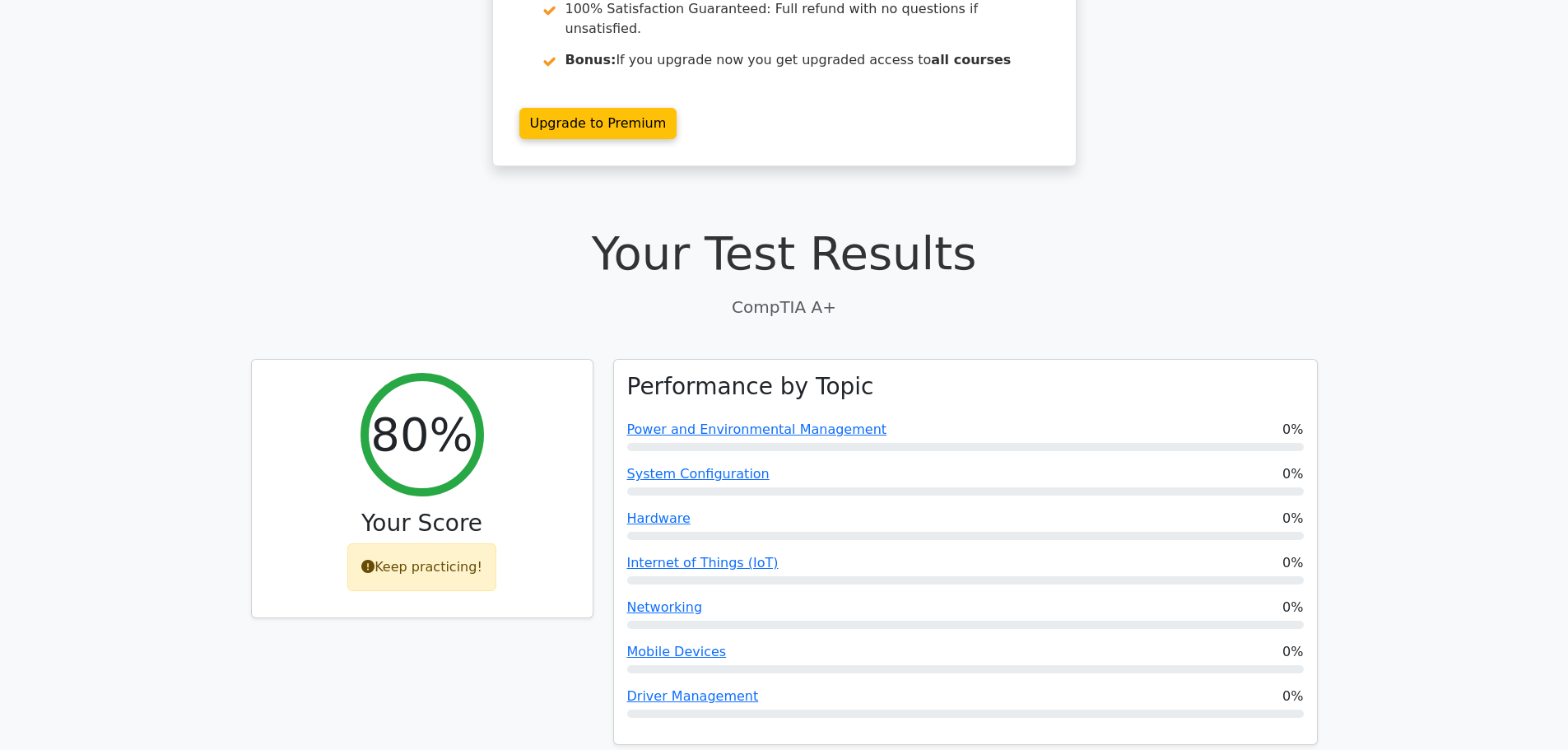
drag, startPoint x: 1470, startPoint y: 322, endPoint x: 1537, endPoint y: 590, distance: 276.2
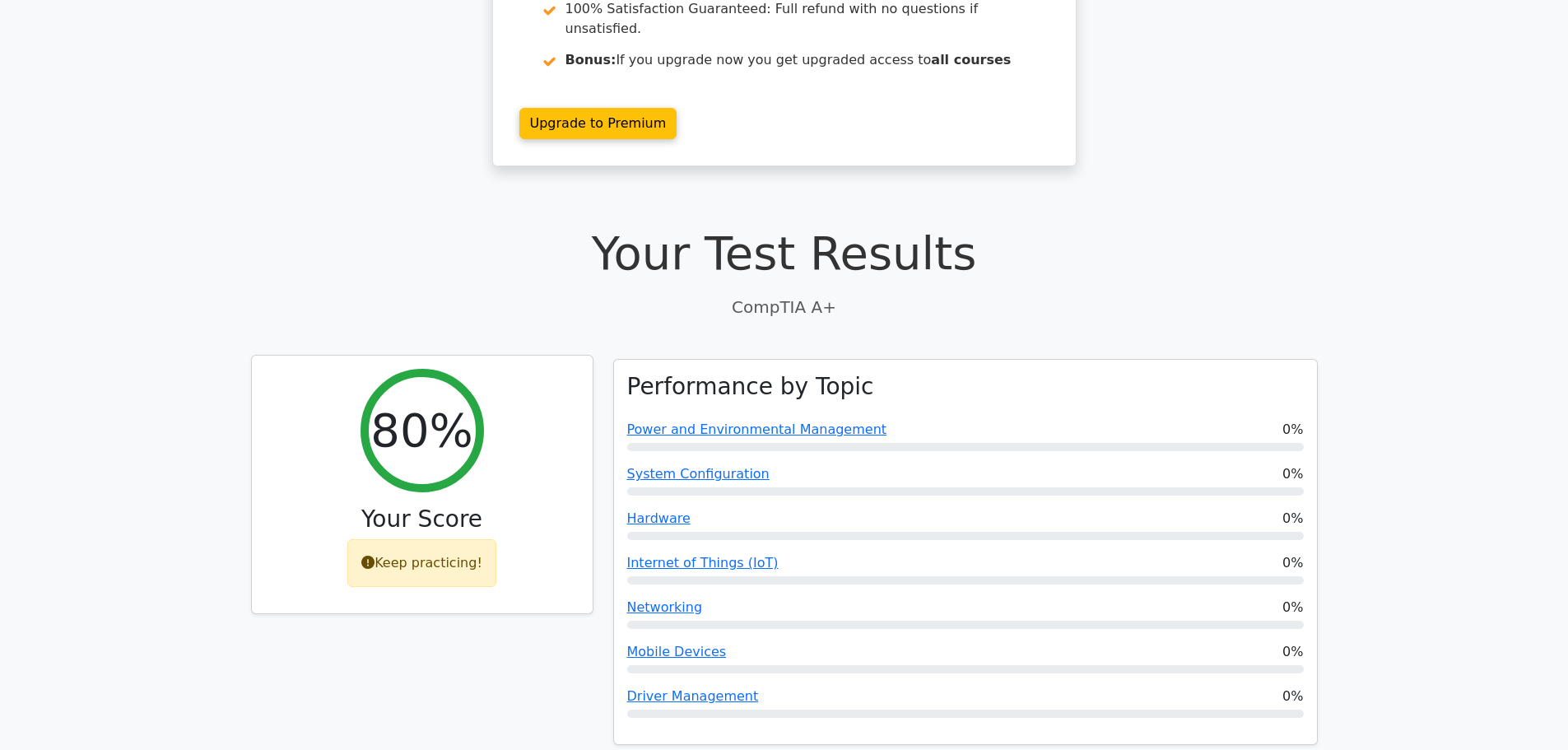
click at [416, 540] on div "Keep practicing!" at bounding box center [421, 564] width 149 height 48
click at [374, 556] on icon at bounding box center [367, 562] width 13 height 13
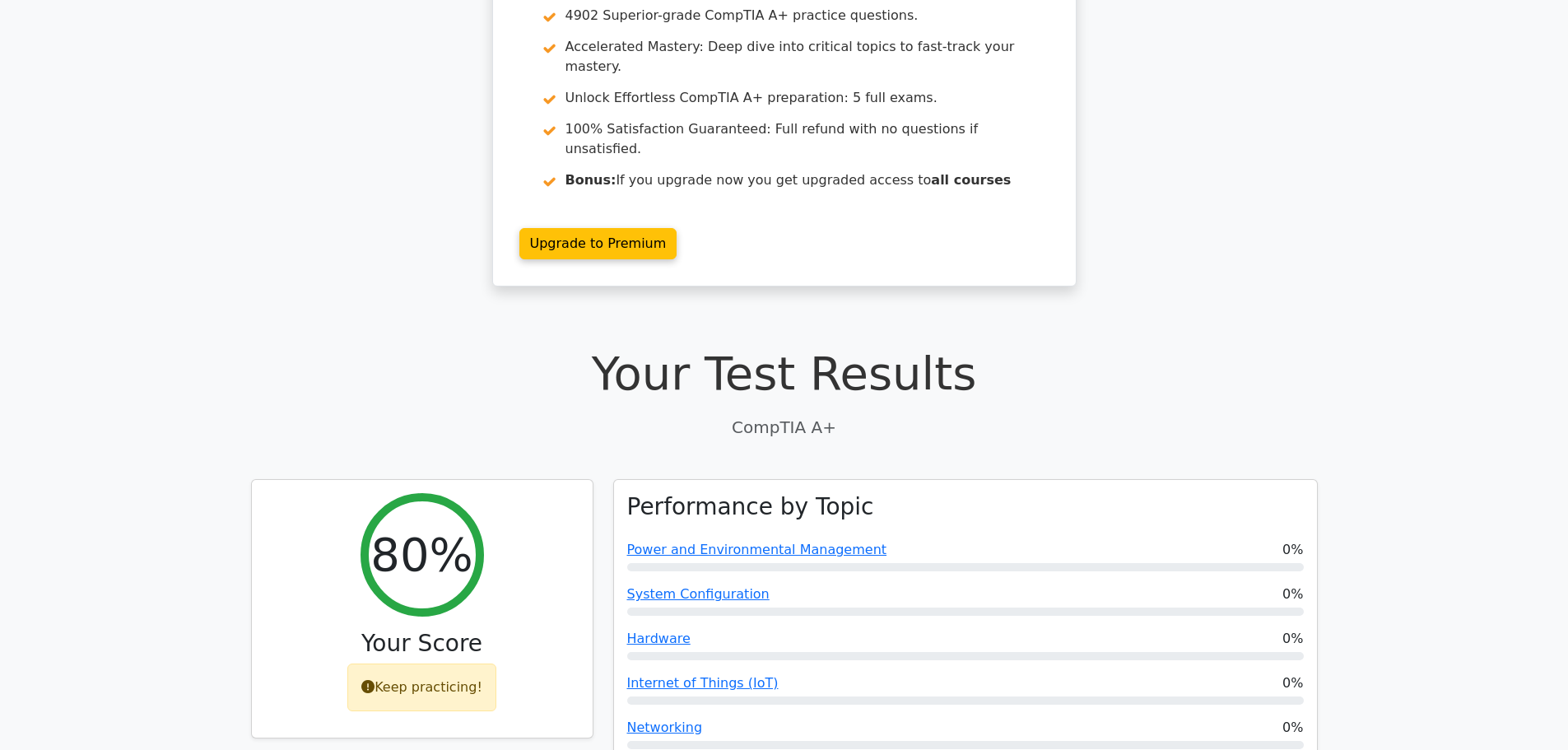
scroll to position [0, 0]
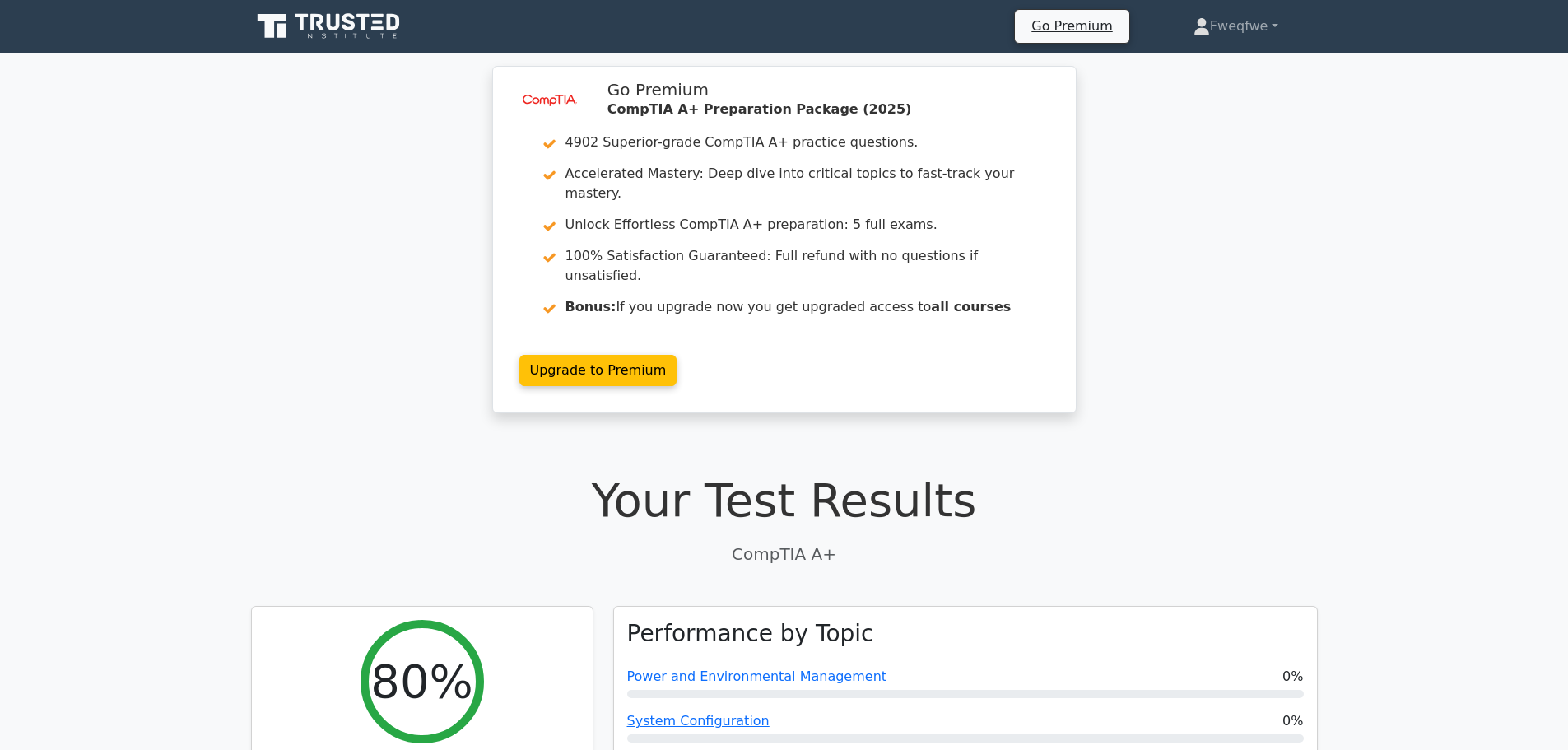
click at [614, 351] on link "Upgrade to Premium" at bounding box center [598, 366] width 158 height 31
